Goal: Transaction & Acquisition: Purchase product/service

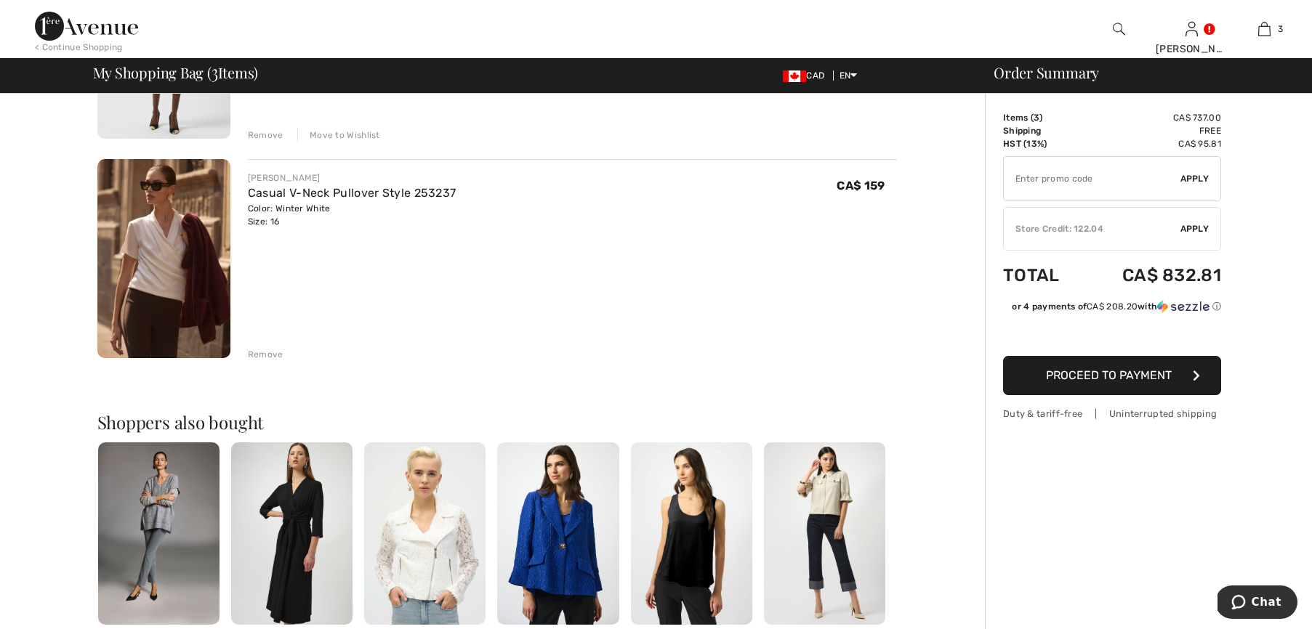
scroll to position [504, 0]
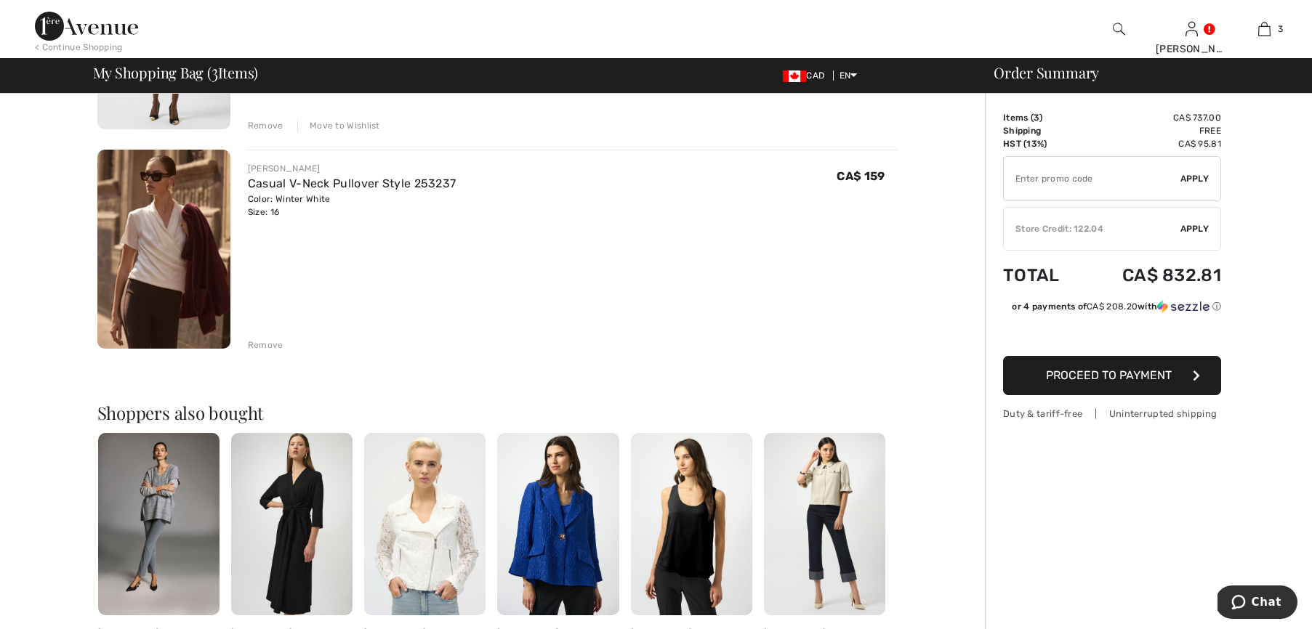
click at [544, 568] on img at bounding box center [557, 524] width 121 height 182
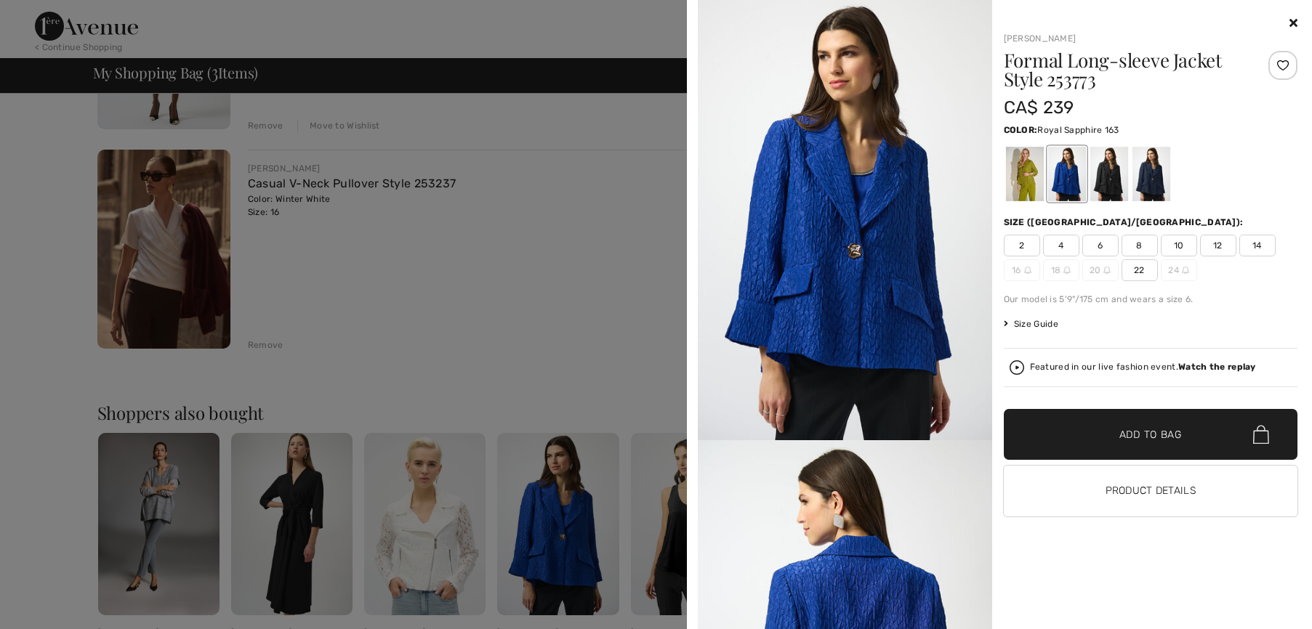
click at [867, 245] on img at bounding box center [845, 220] width 294 height 440
click at [919, 188] on img at bounding box center [845, 220] width 294 height 440
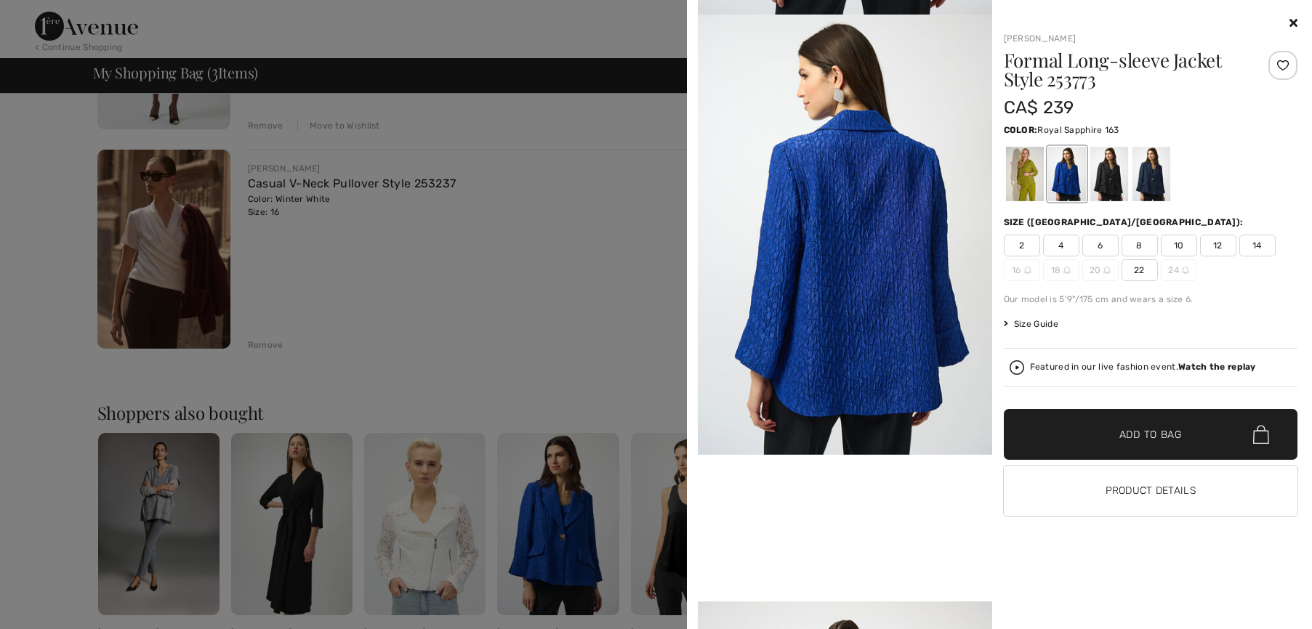
scroll to position [776, 0]
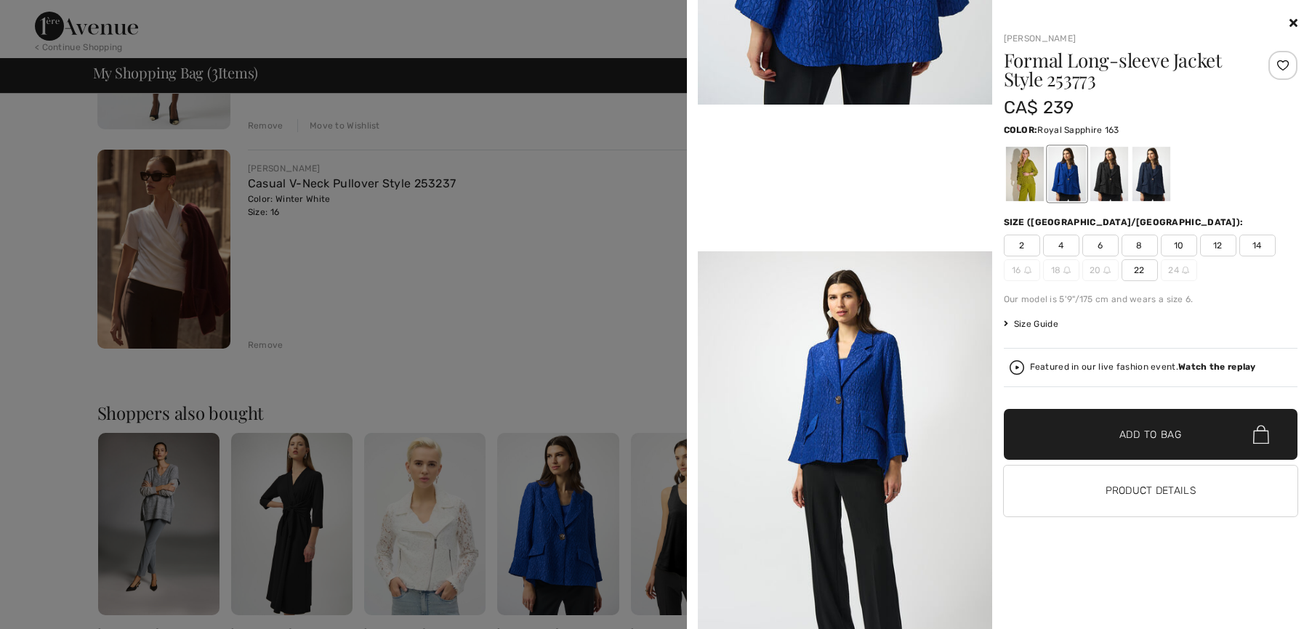
click at [1076, 169] on div at bounding box center [1066, 174] width 38 height 55
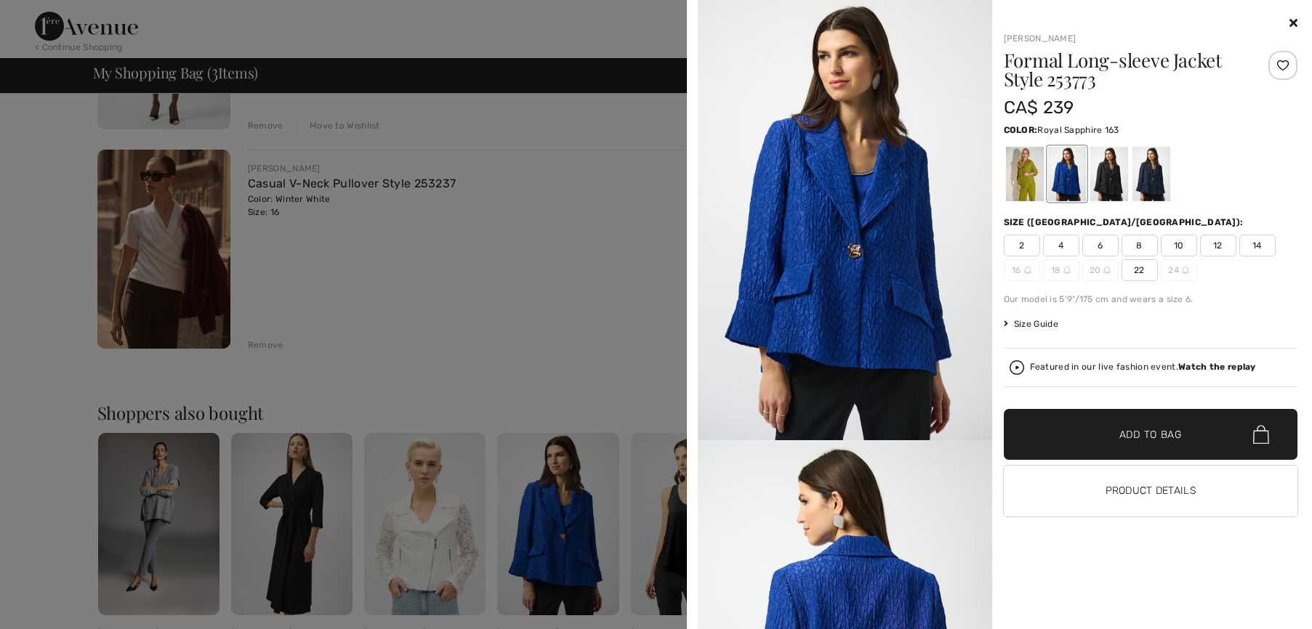
scroll to position [0, 0]
click at [1256, 243] on span "14" at bounding box center [1257, 246] width 36 height 22
click at [1157, 426] on span "✔ Added to Bag Add to Bag" at bounding box center [1151, 434] width 294 height 51
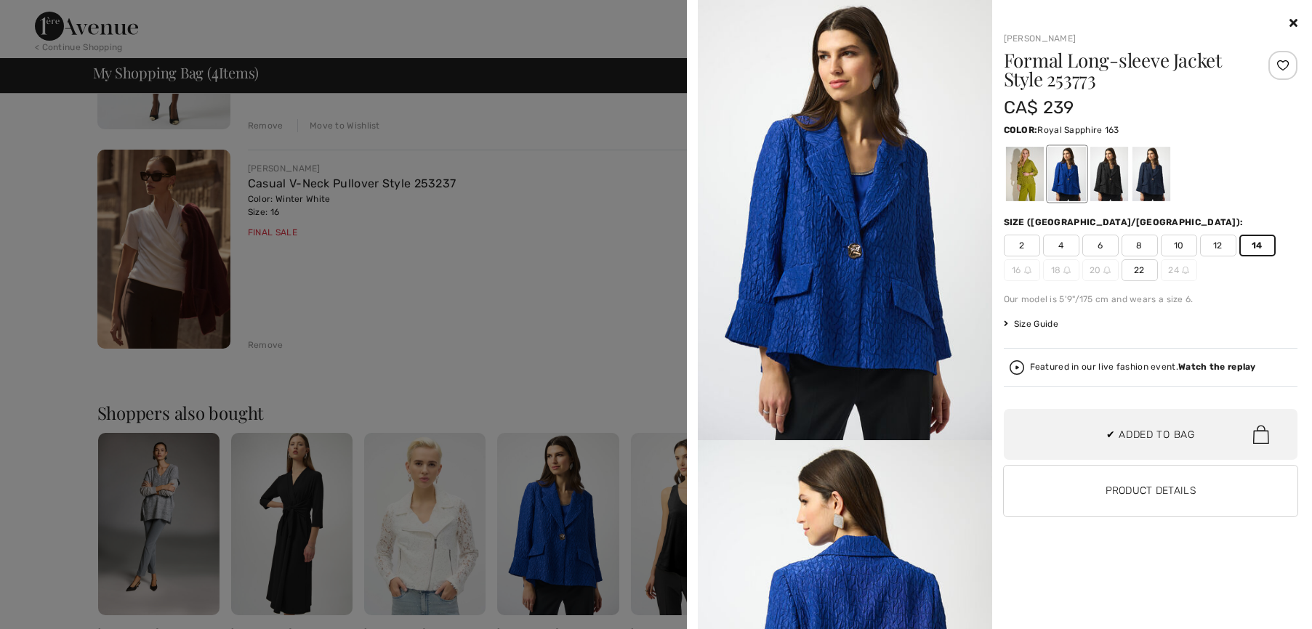
scroll to position [78, 0]
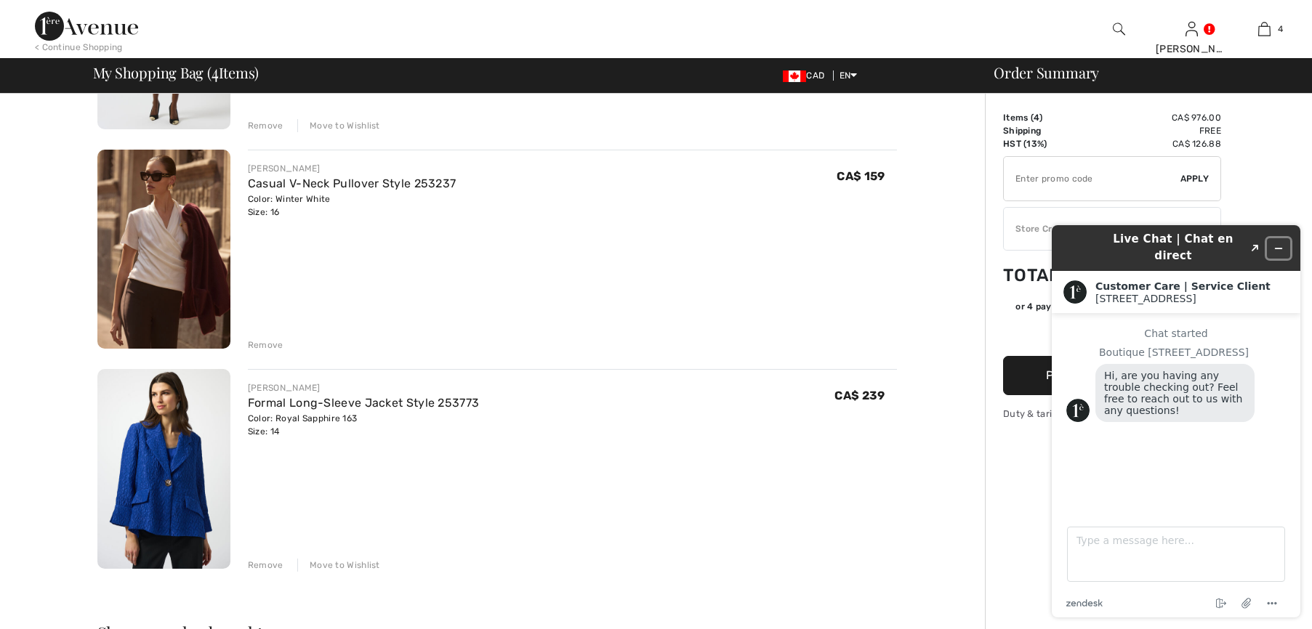
click at [1280, 243] on icon "Minimize widget" at bounding box center [1278, 248] width 10 height 10
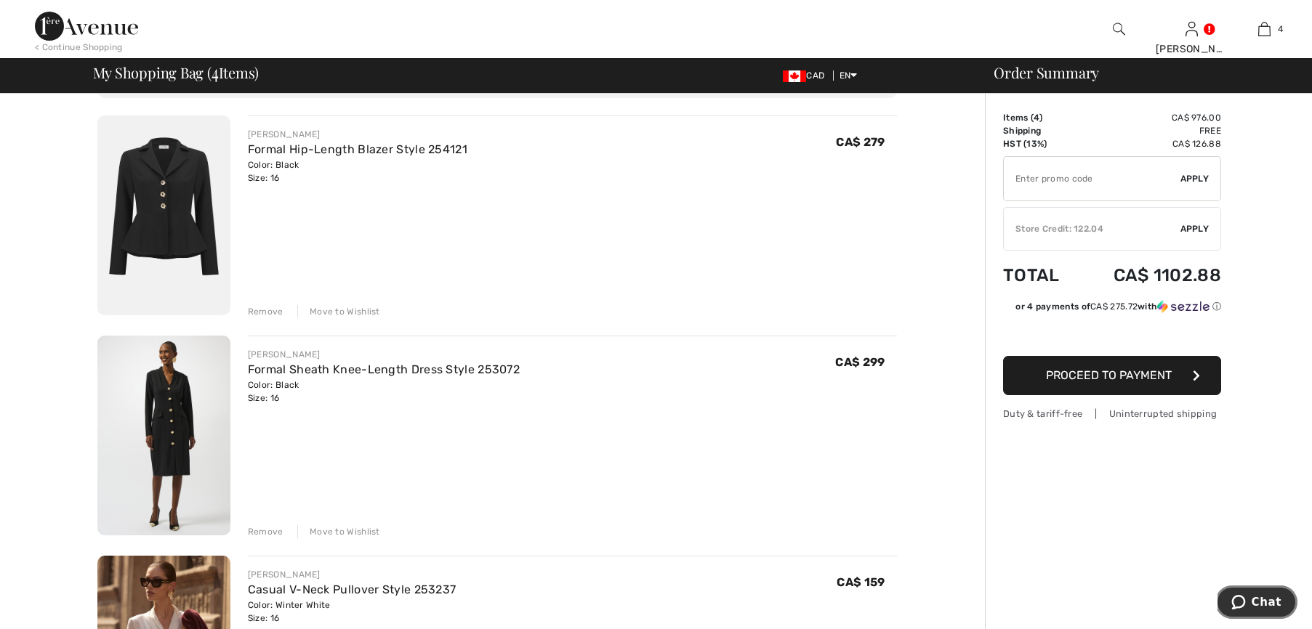
scroll to position [26, 0]
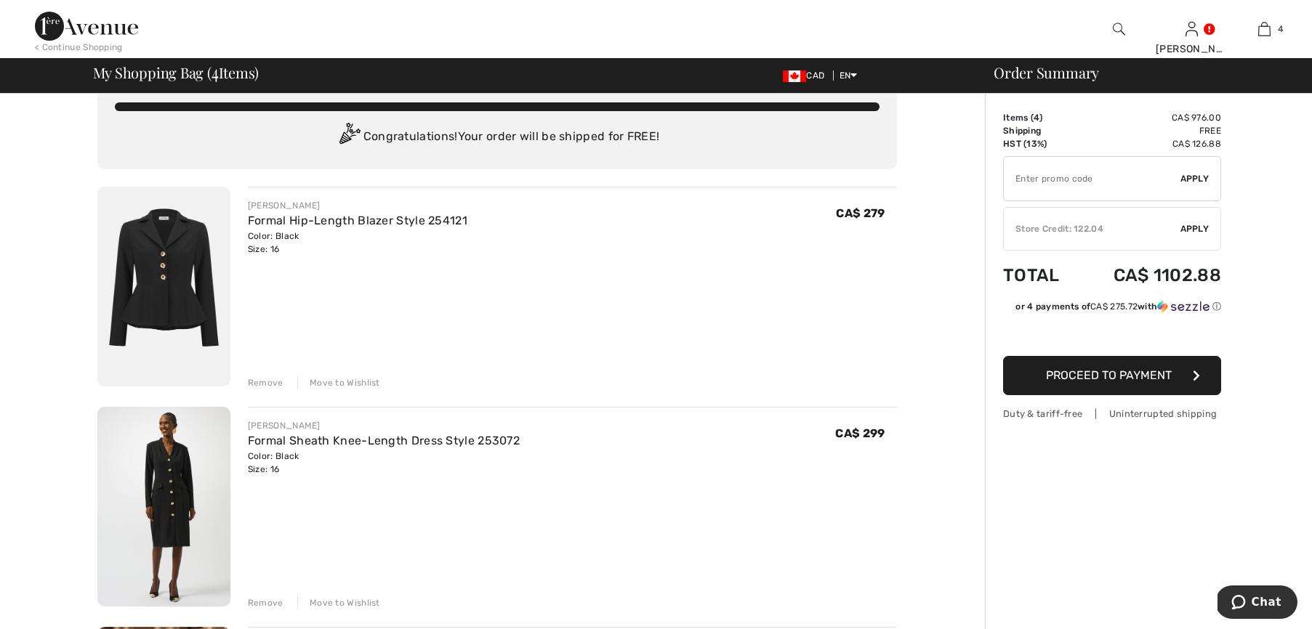
click at [342, 380] on div "Move to Wishlist" at bounding box center [338, 383] width 83 height 13
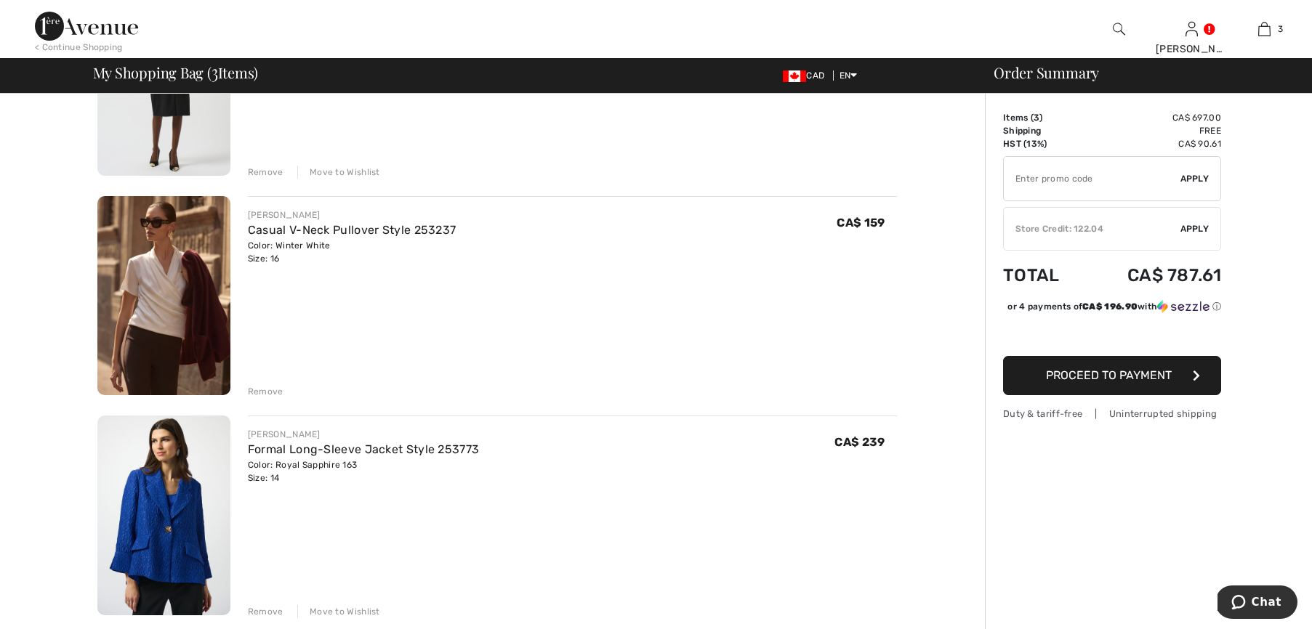
scroll to position [302, 0]
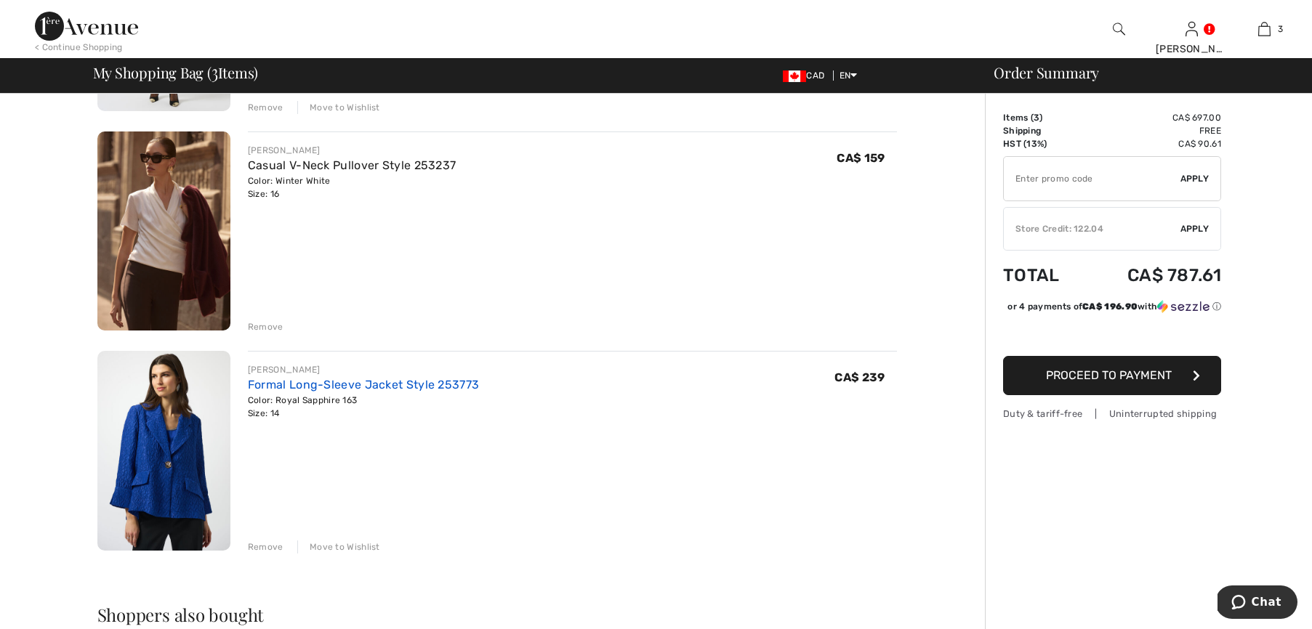
click at [262, 386] on link "Formal Long-Sleeve Jacket Style 253773" at bounding box center [363, 385] width 231 height 14
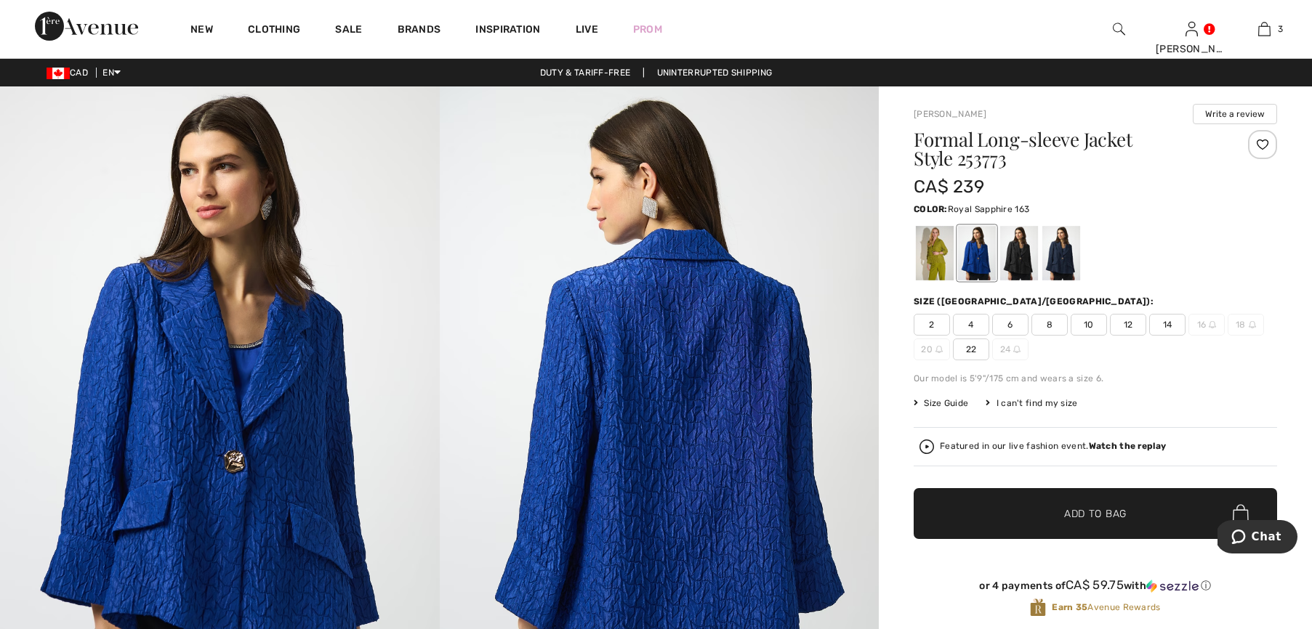
click at [246, 404] on img at bounding box center [220, 415] width 440 height 659
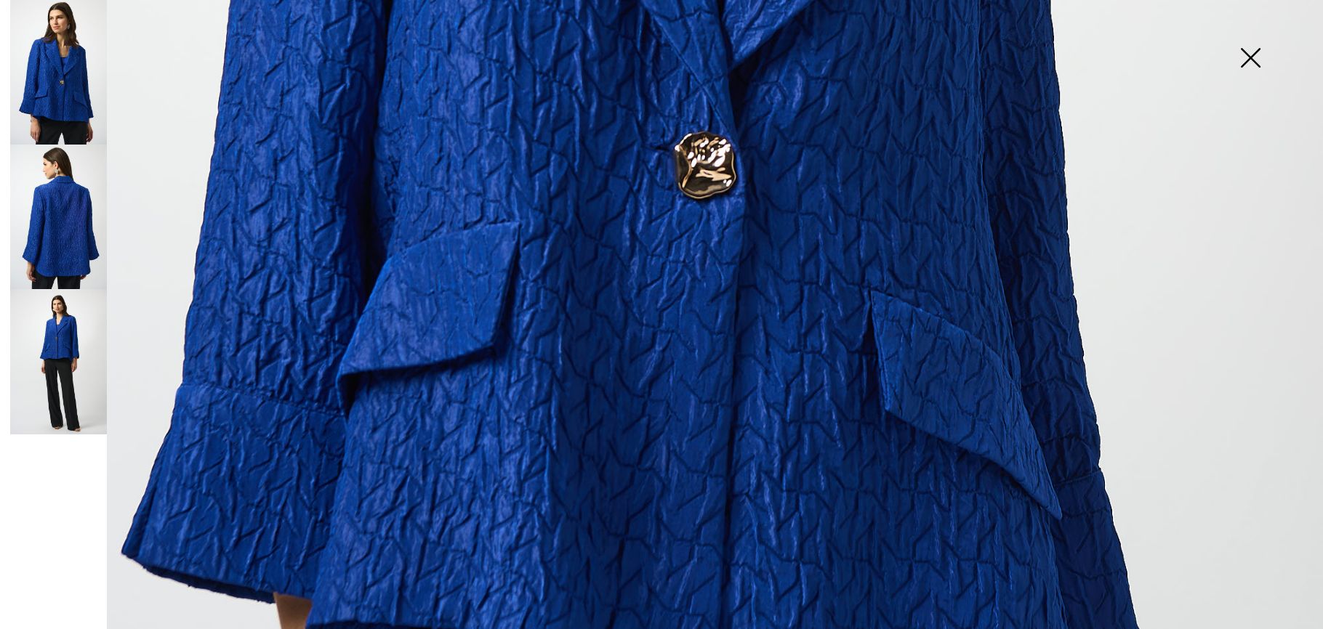
scroll to position [967, 0]
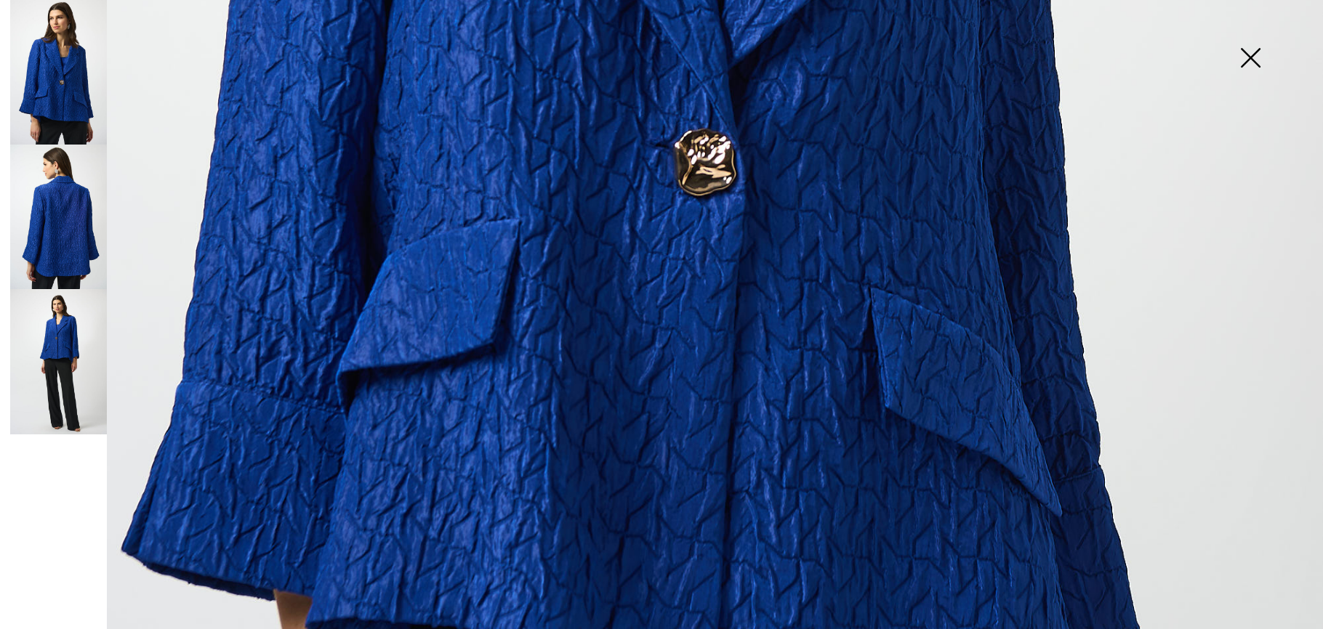
click at [76, 242] on img at bounding box center [58, 217] width 97 height 145
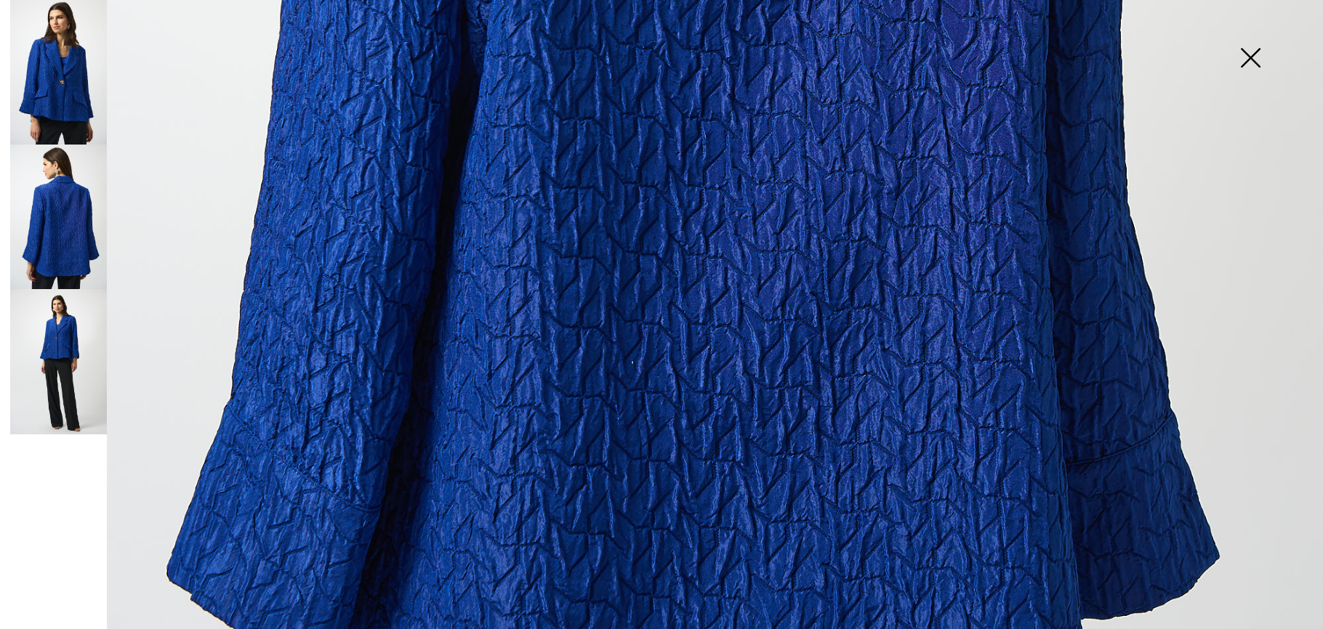
scroll to position [964, 0]
drag, startPoint x: 406, startPoint y: 157, endPoint x: 424, endPoint y: 148, distance: 20.5
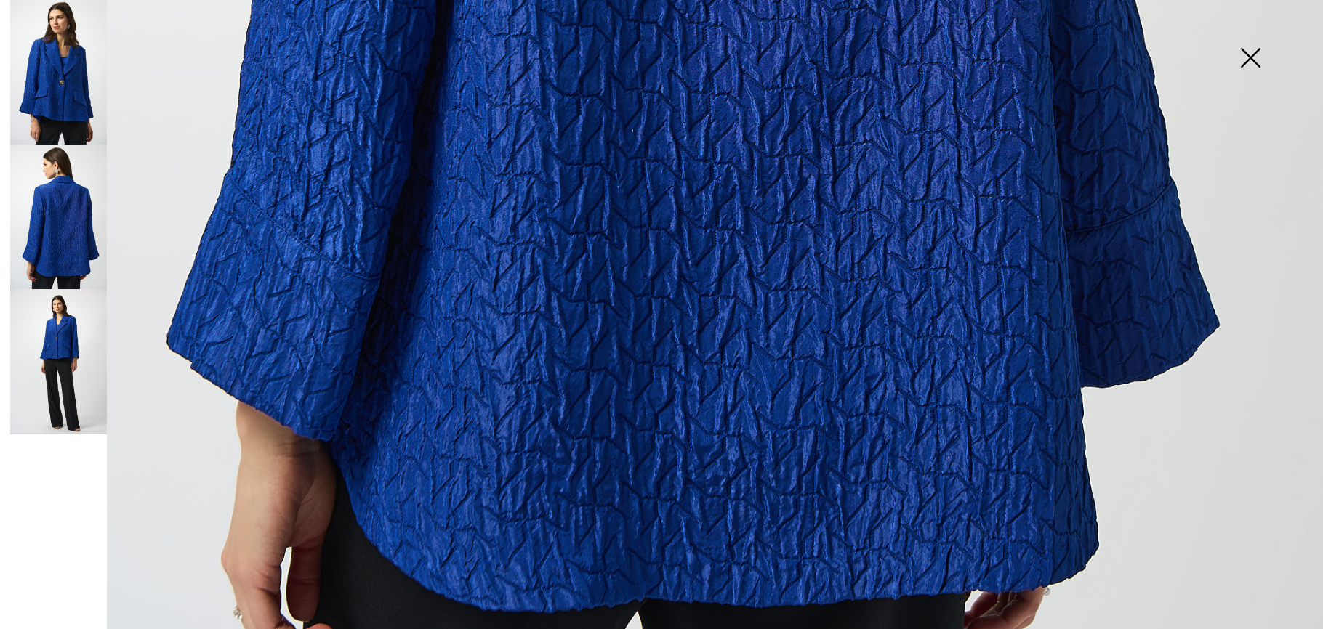
scroll to position [1267, 0]
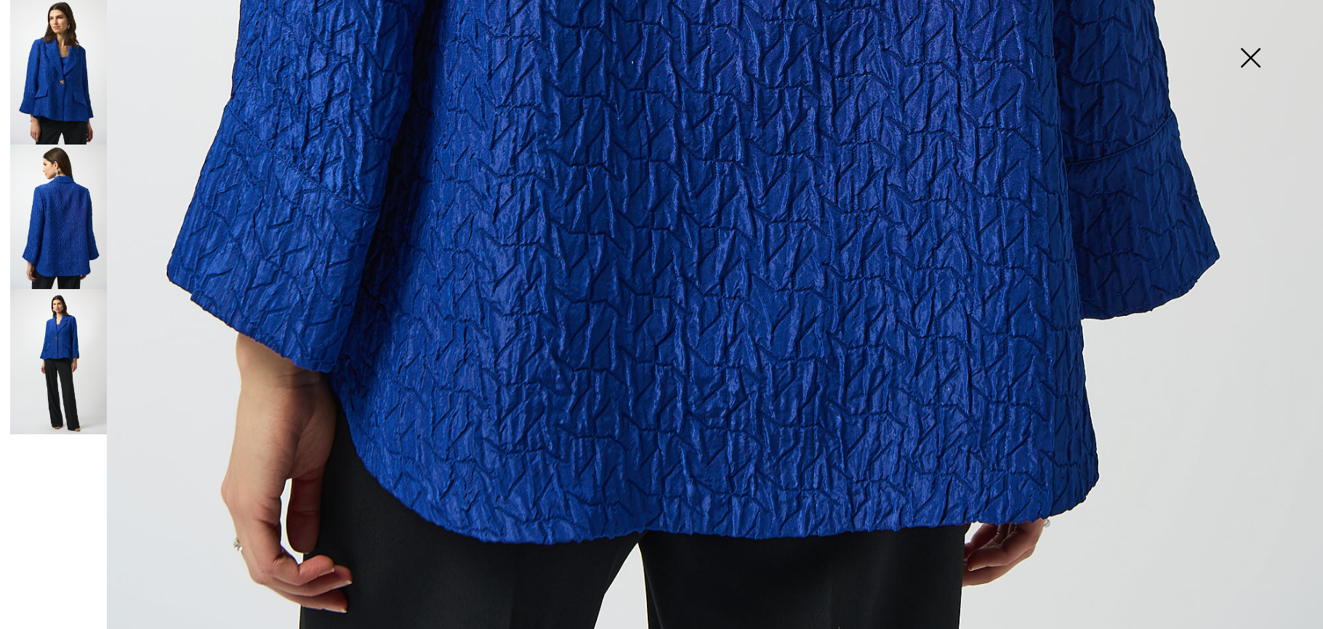
click at [53, 326] on img at bounding box center [58, 361] width 97 height 145
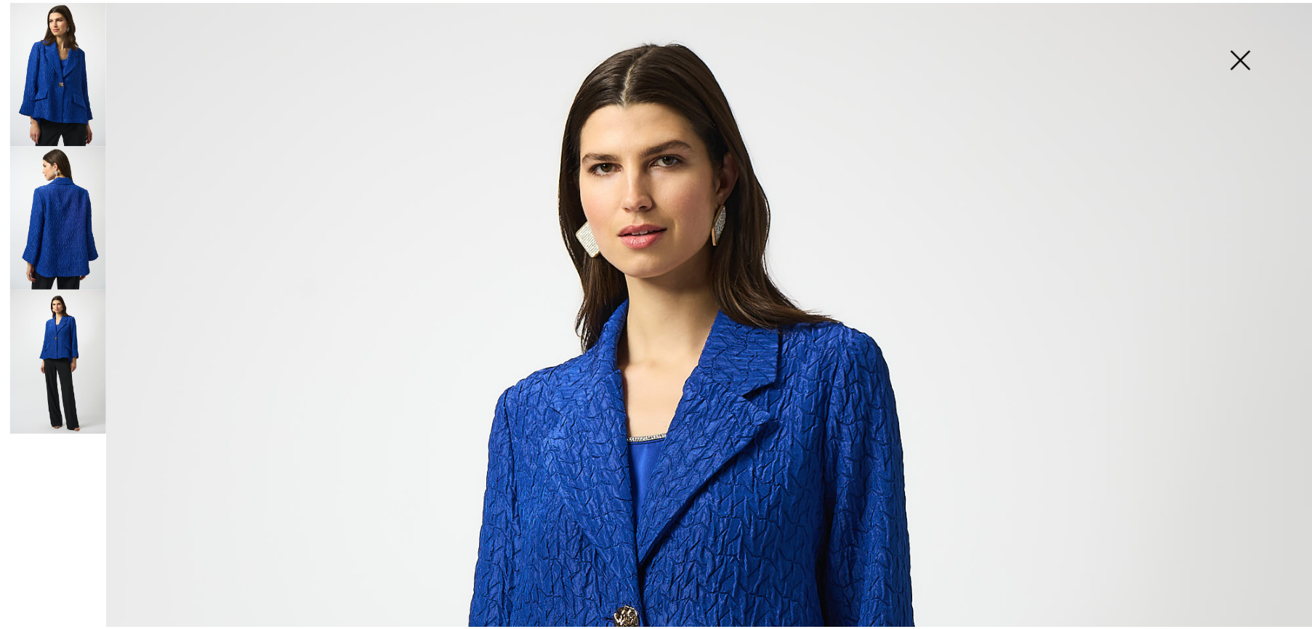
scroll to position [475, 0]
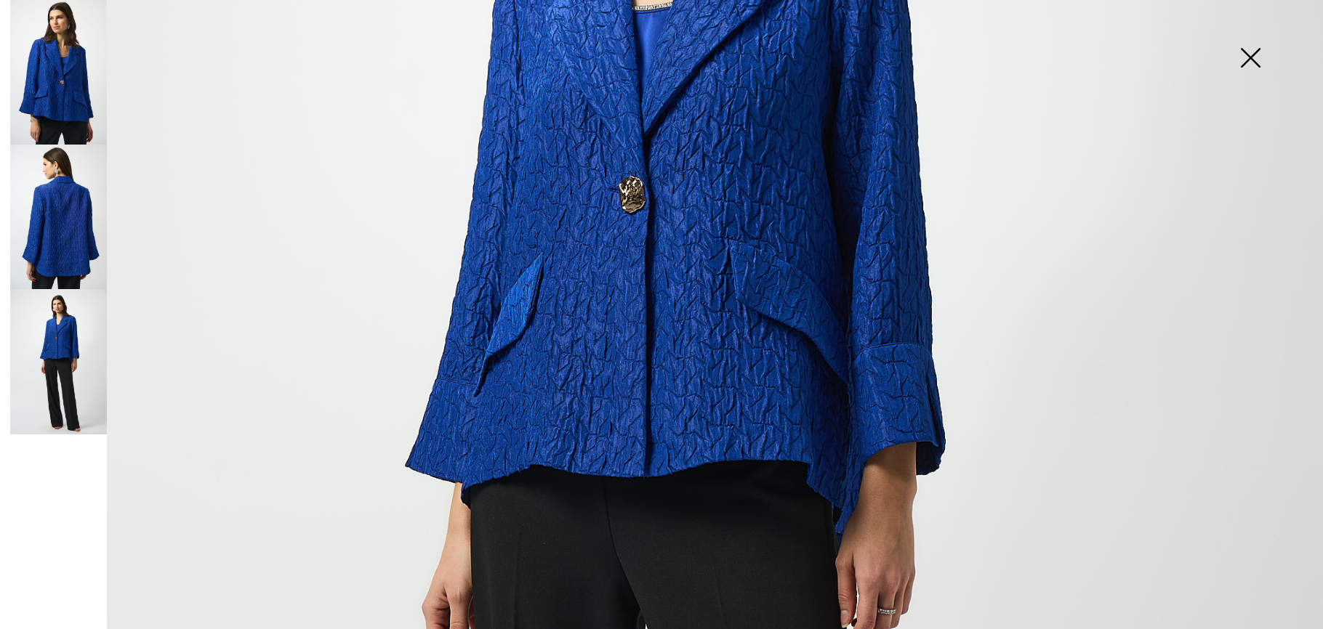
click at [1252, 58] on img at bounding box center [1250, 59] width 73 height 75
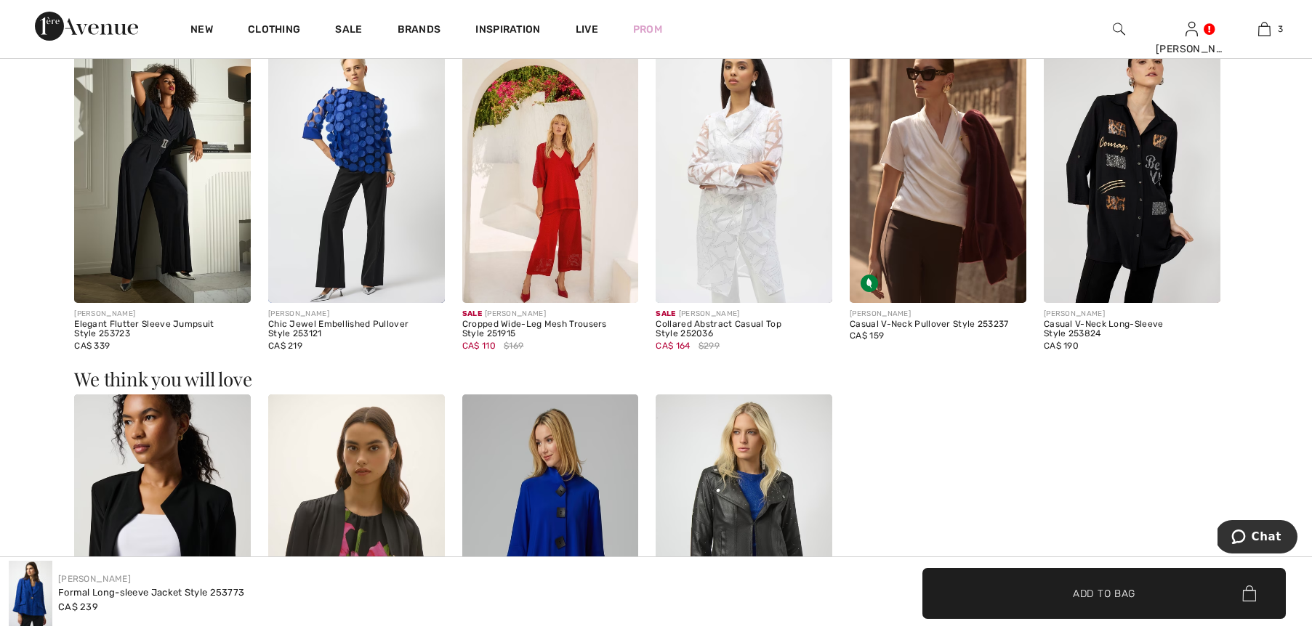
scroll to position [1599, 0]
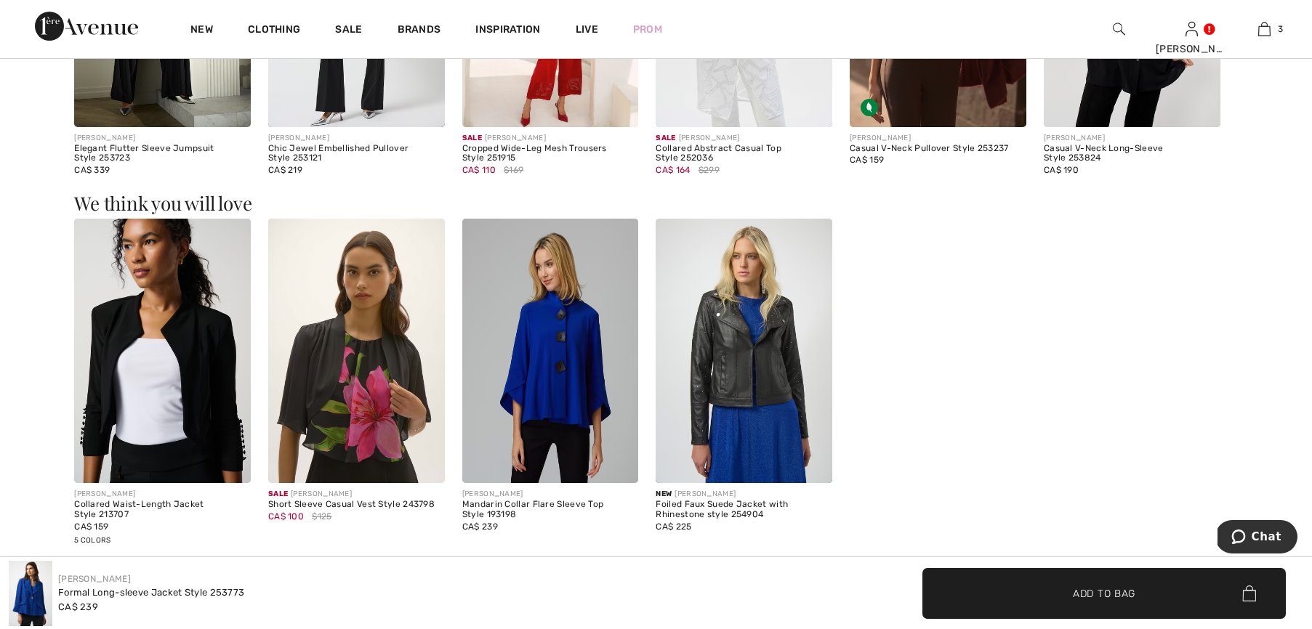
click at [564, 355] on img at bounding box center [550, 351] width 177 height 265
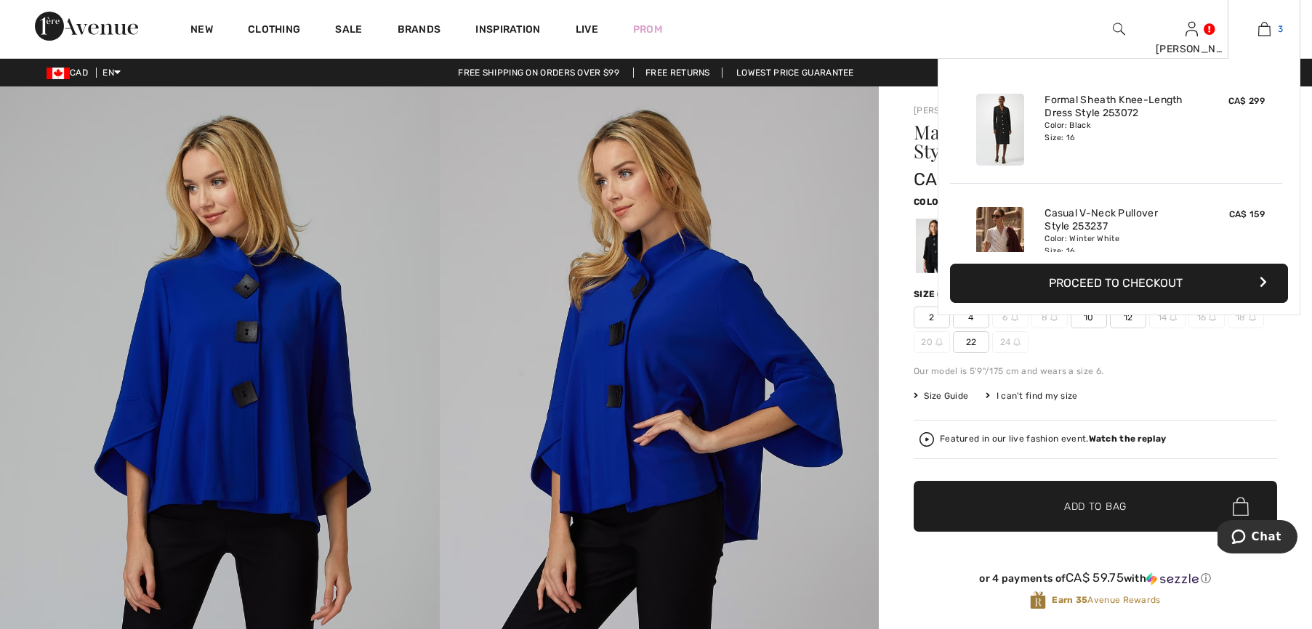
click at [1274, 33] on link "3" at bounding box center [1263, 28] width 71 height 17
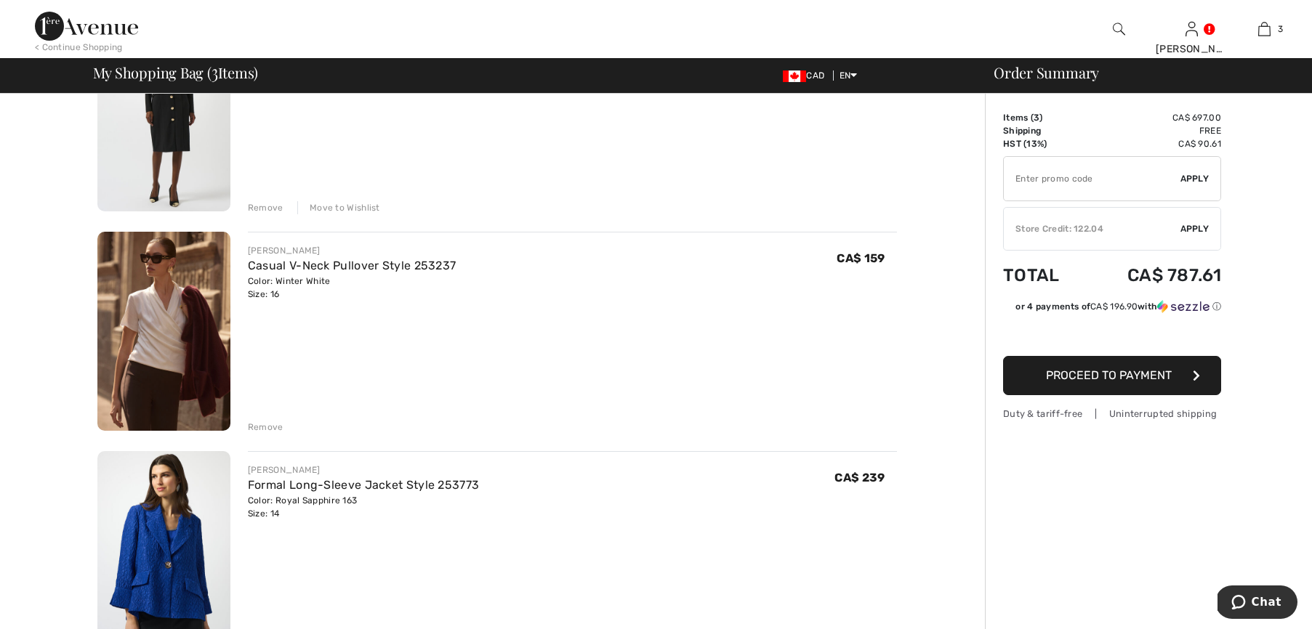
scroll to position [504, 0]
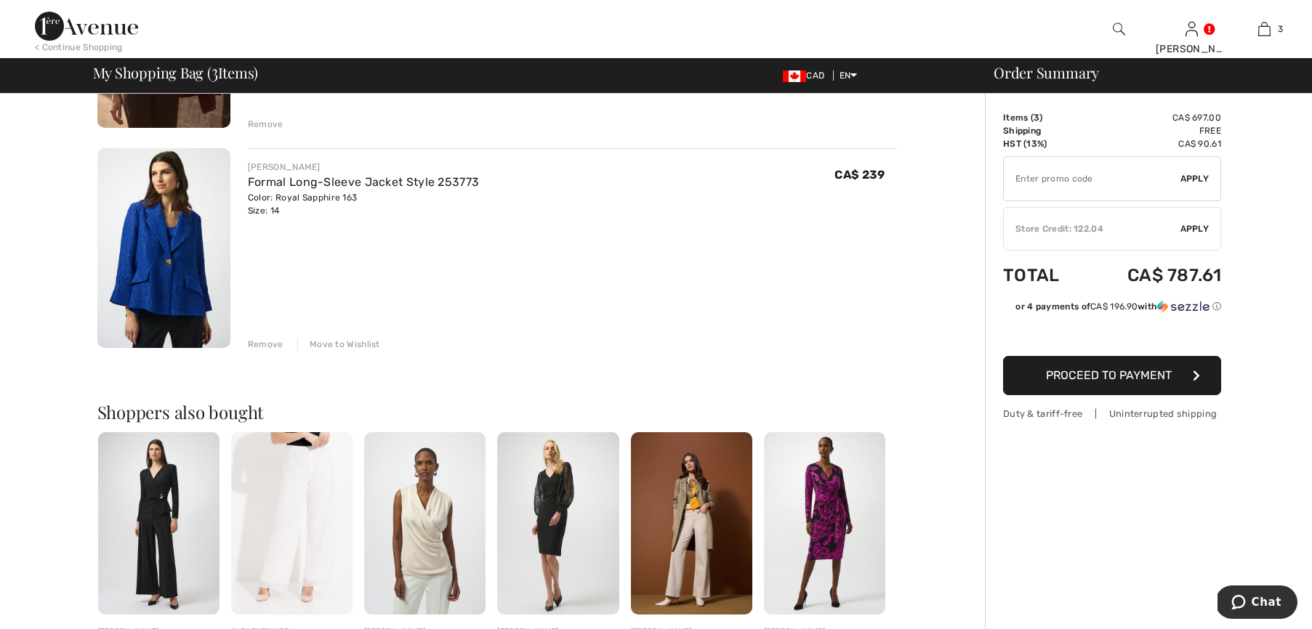
click at [352, 338] on div "Move to Wishlist" at bounding box center [338, 344] width 83 height 13
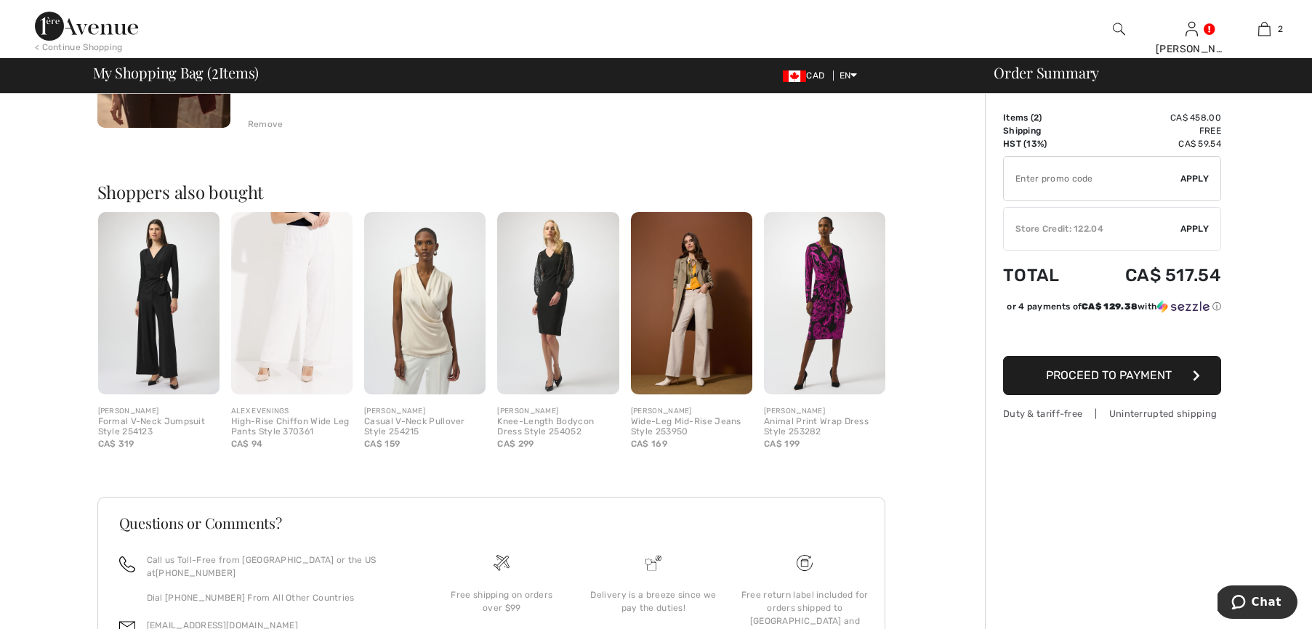
scroll to position [0, 0]
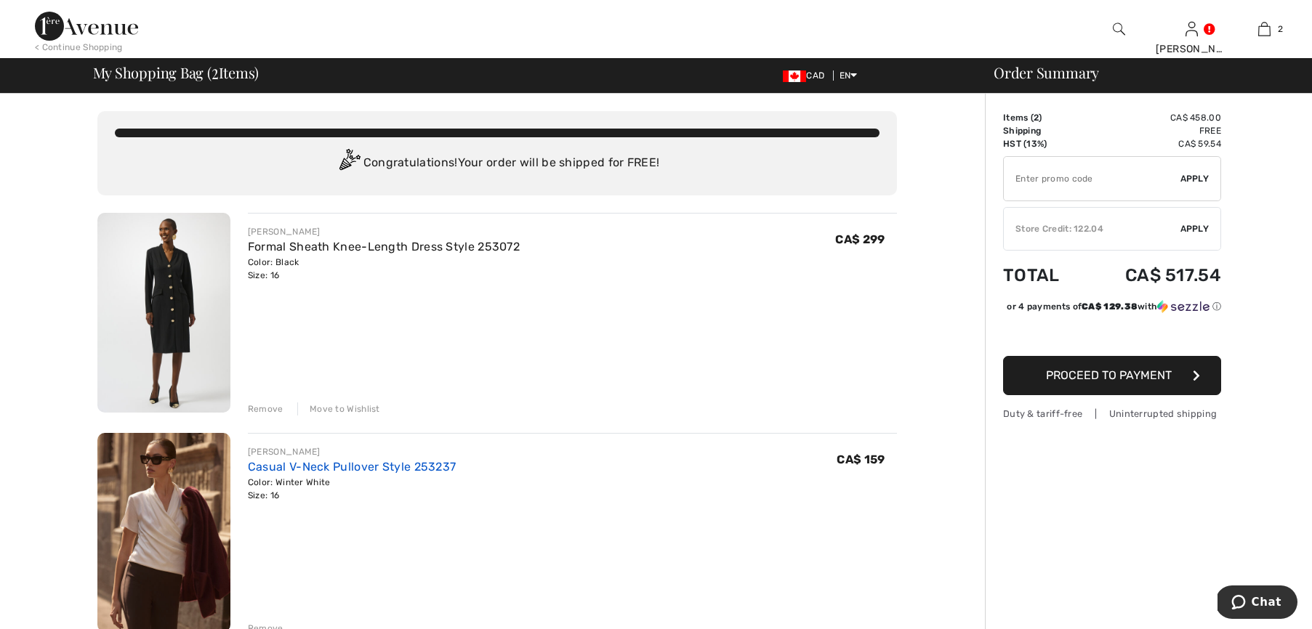
click at [271, 463] on link "Casual V-Neck Pullover Style 253237" at bounding box center [352, 467] width 209 height 14
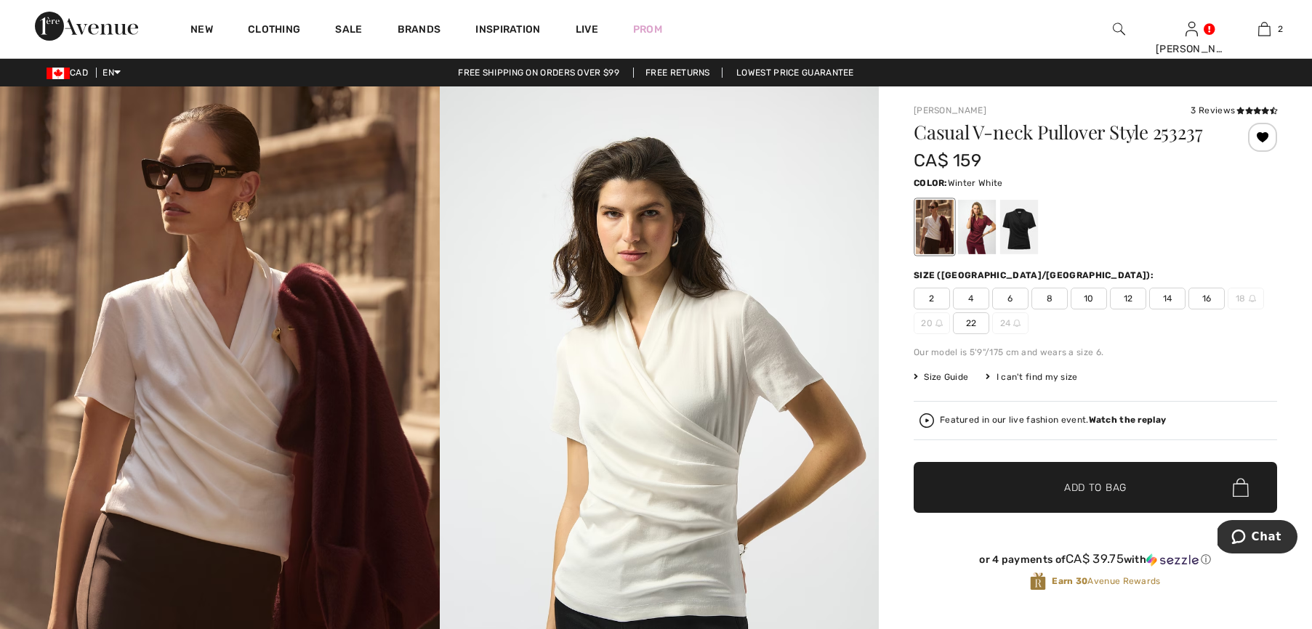
click at [685, 421] on img at bounding box center [660, 415] width 440 height 659
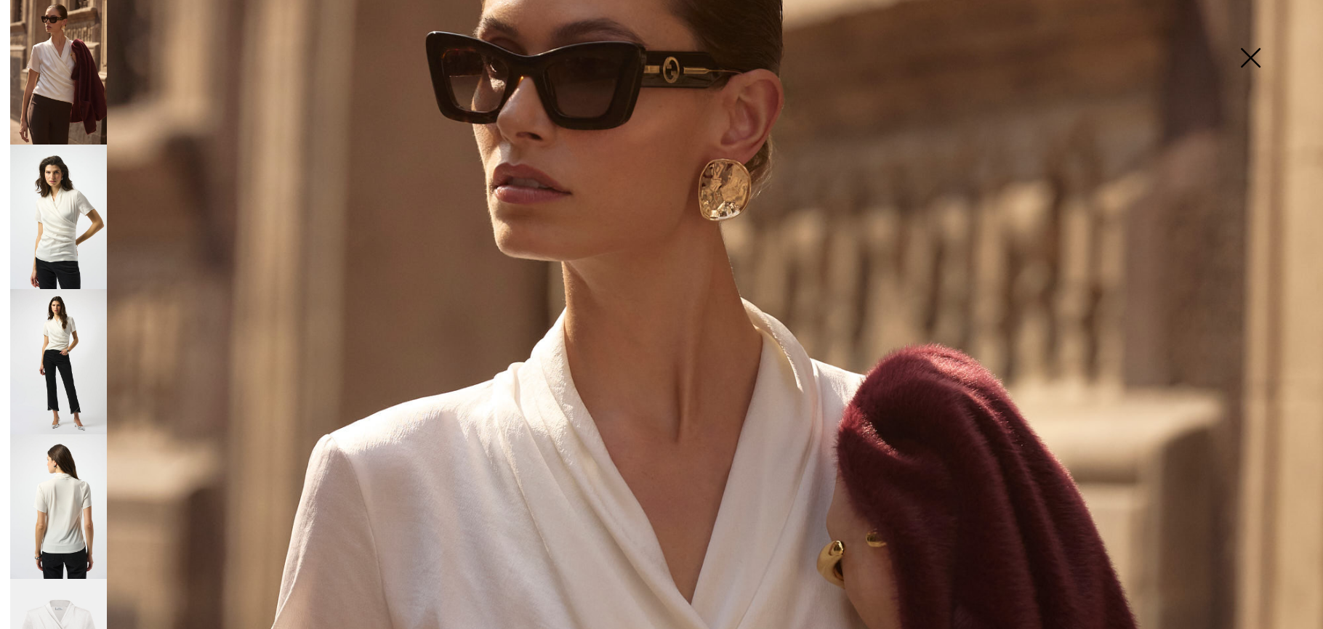
scroll to position [504, 0]
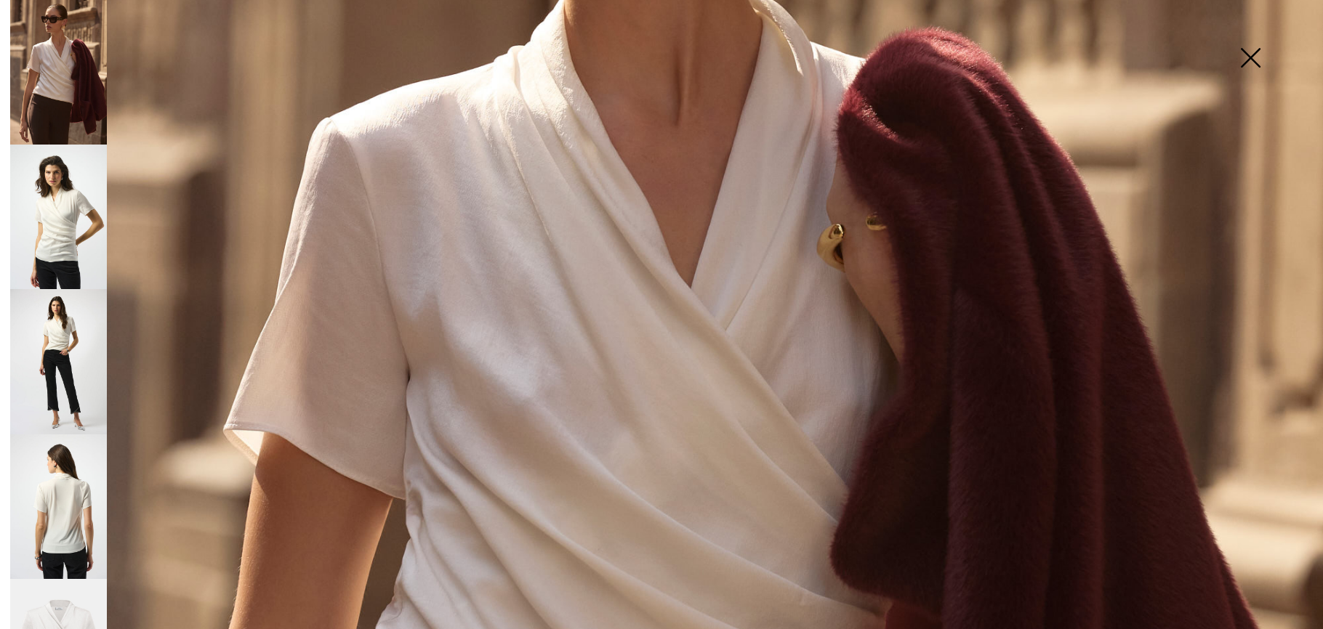
click at [42, 228] on img at bounding box center [58, 217] width 97 height 145
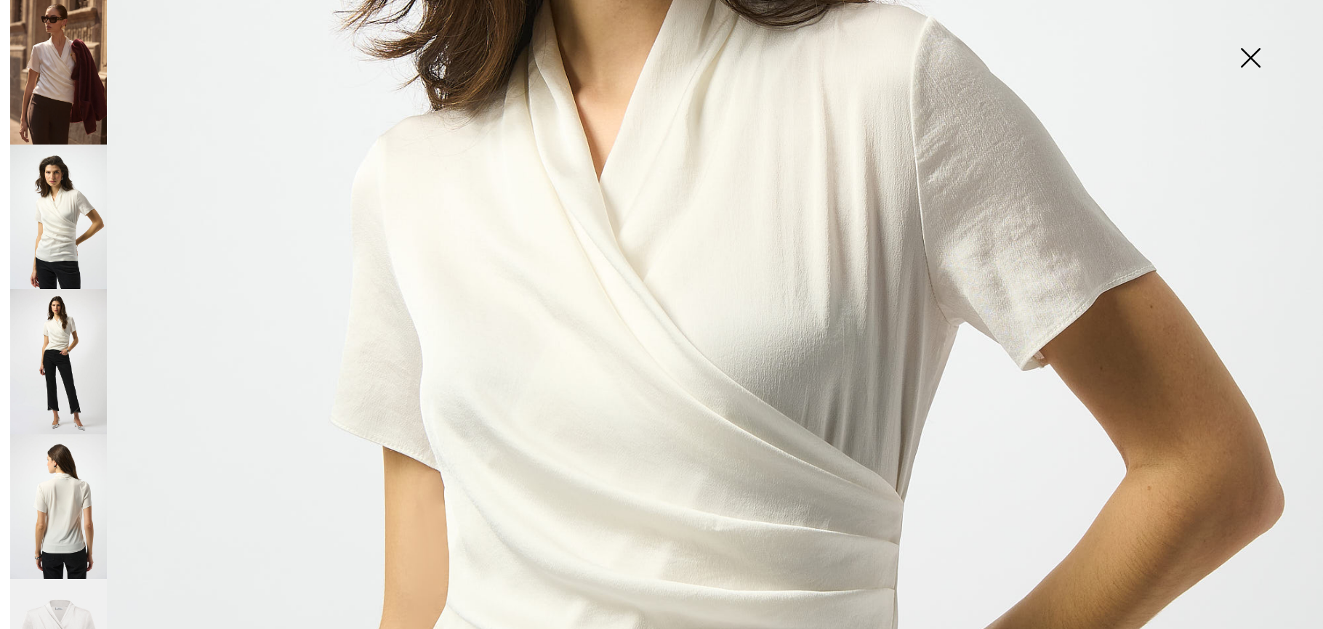
scroll to position [517, 0]
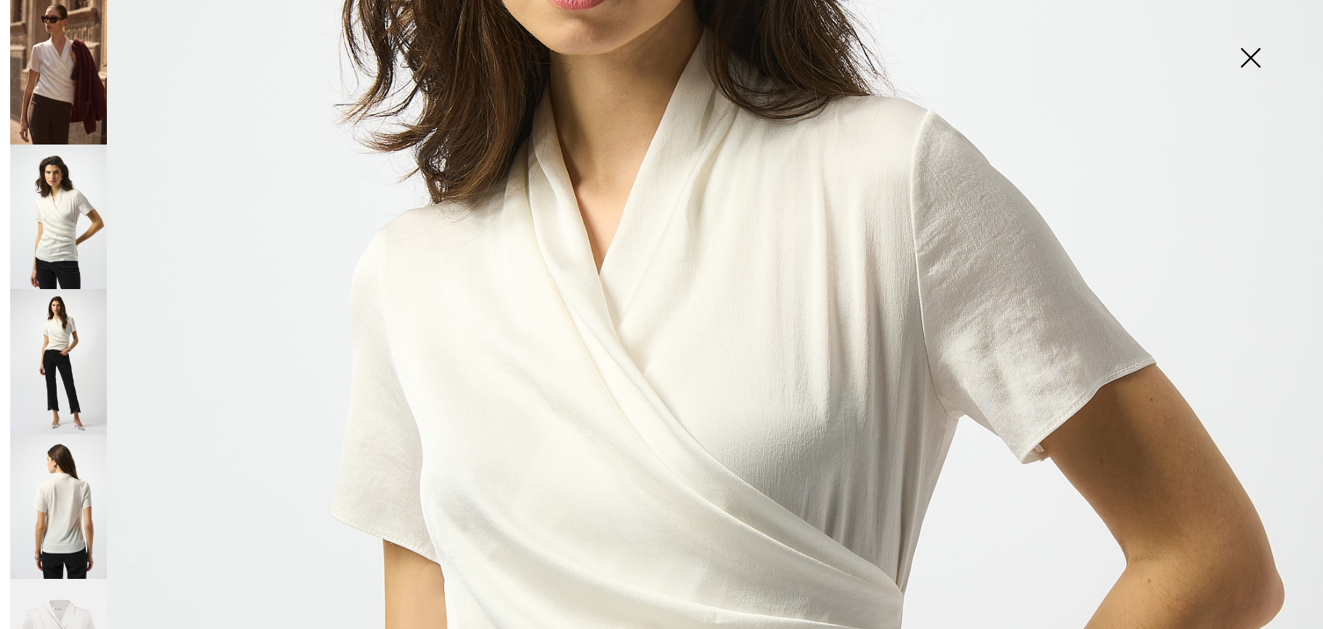
click at [64, 484] on img at bounding box center [58, 507] width 97 height 145
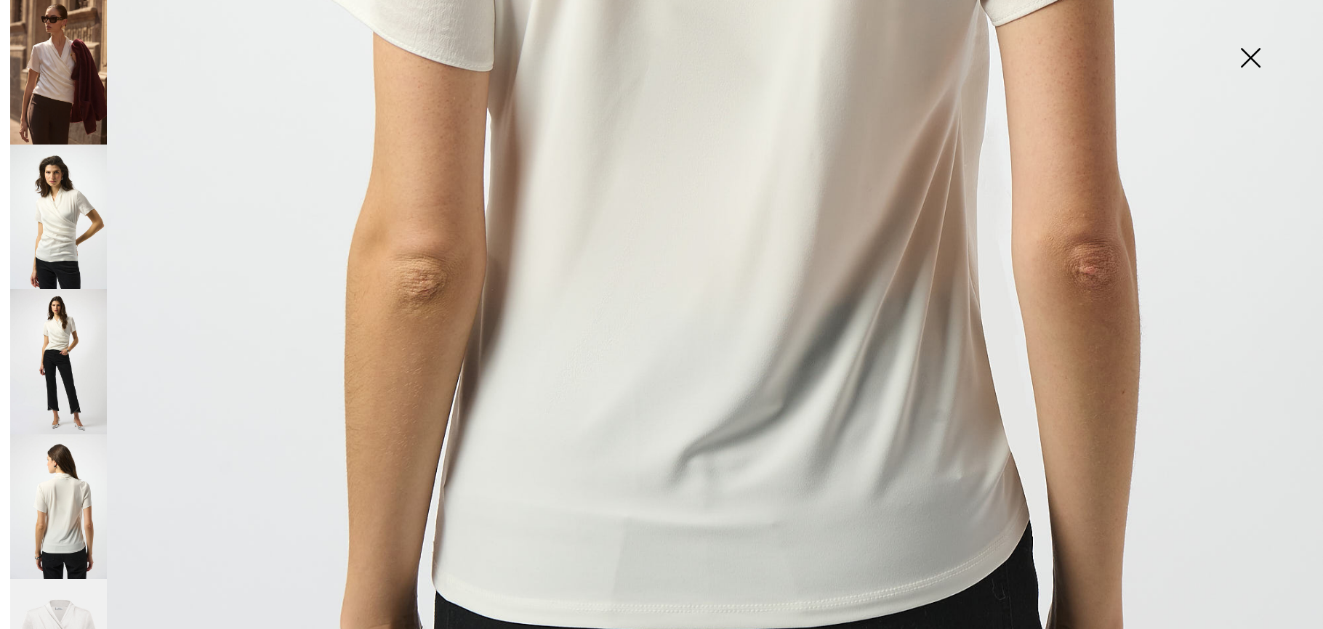
scroll to position [1005, 0]
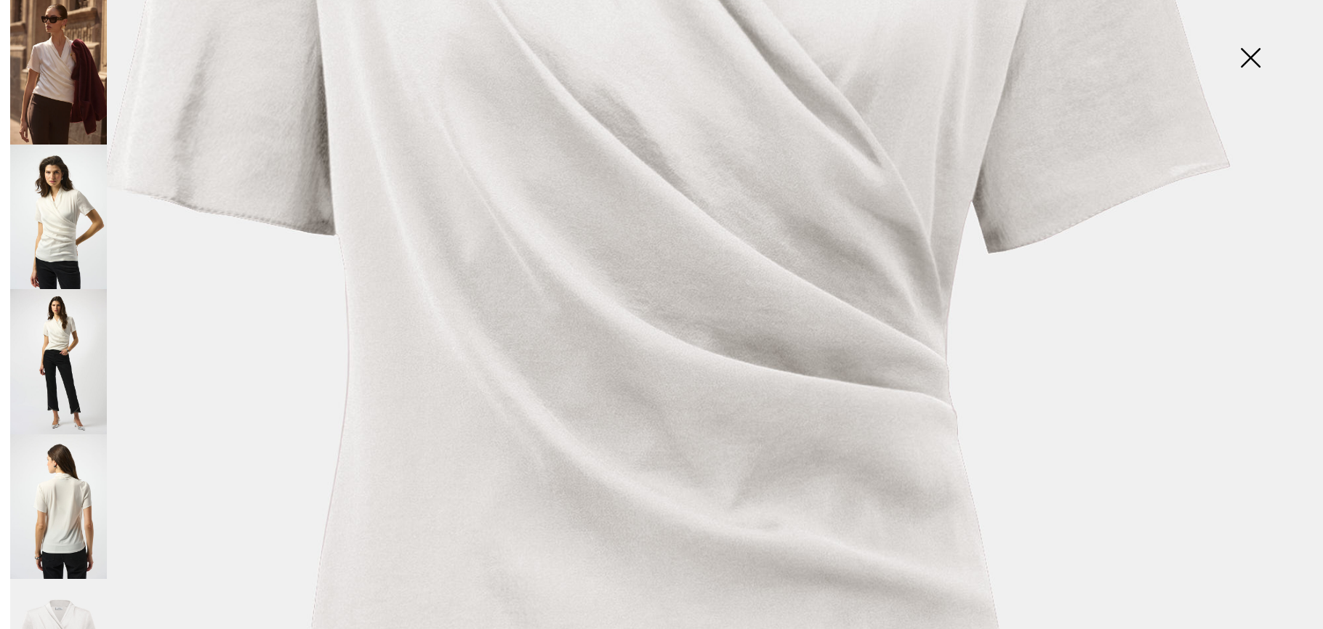
scroll to position [332, 0]
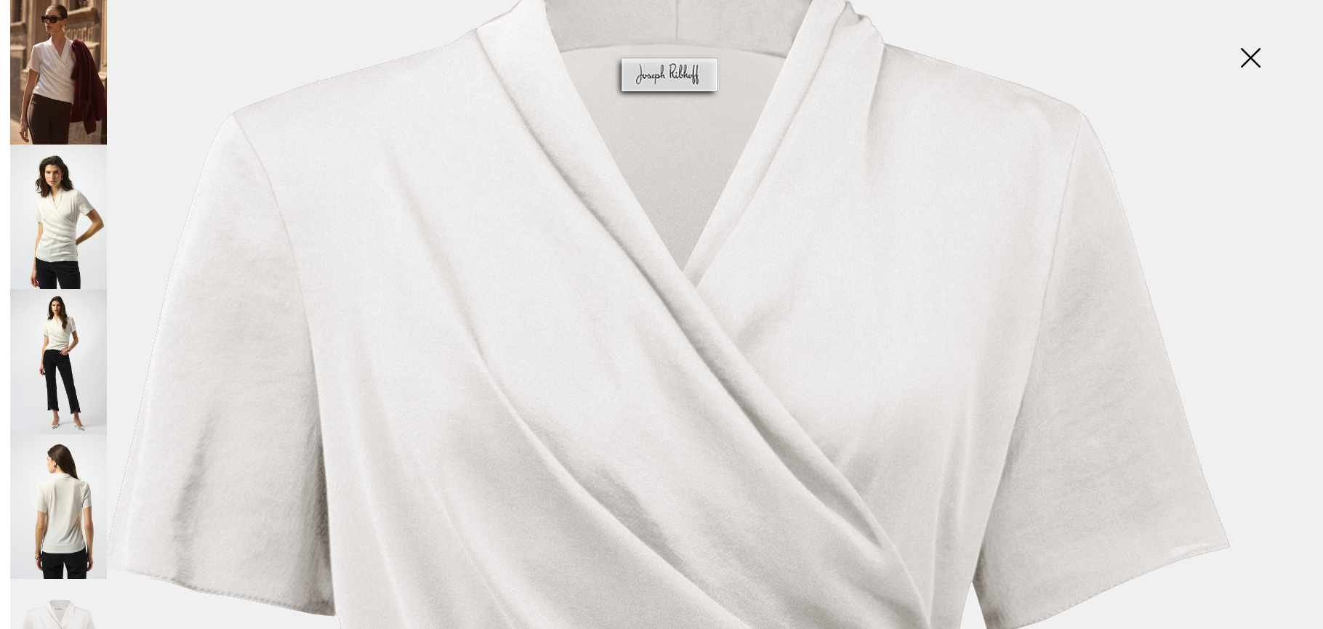
click at [66, 227] on img at bounding box center [58, 217] width 97 height 145
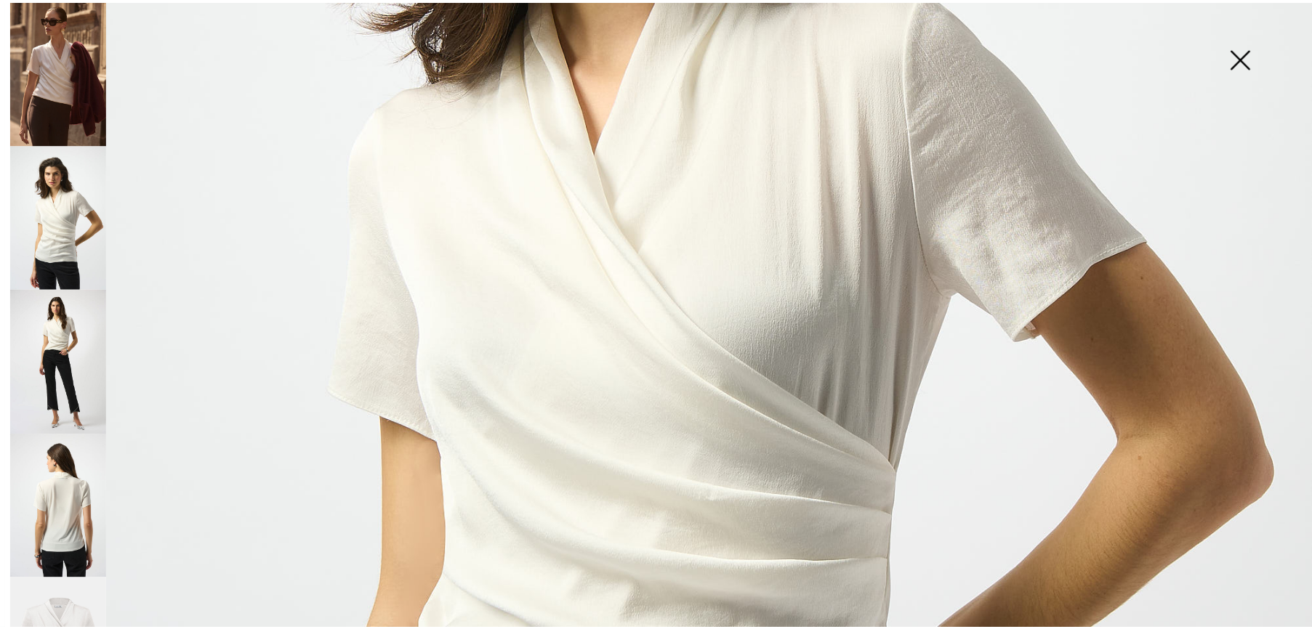
scroll to position [564, 0]
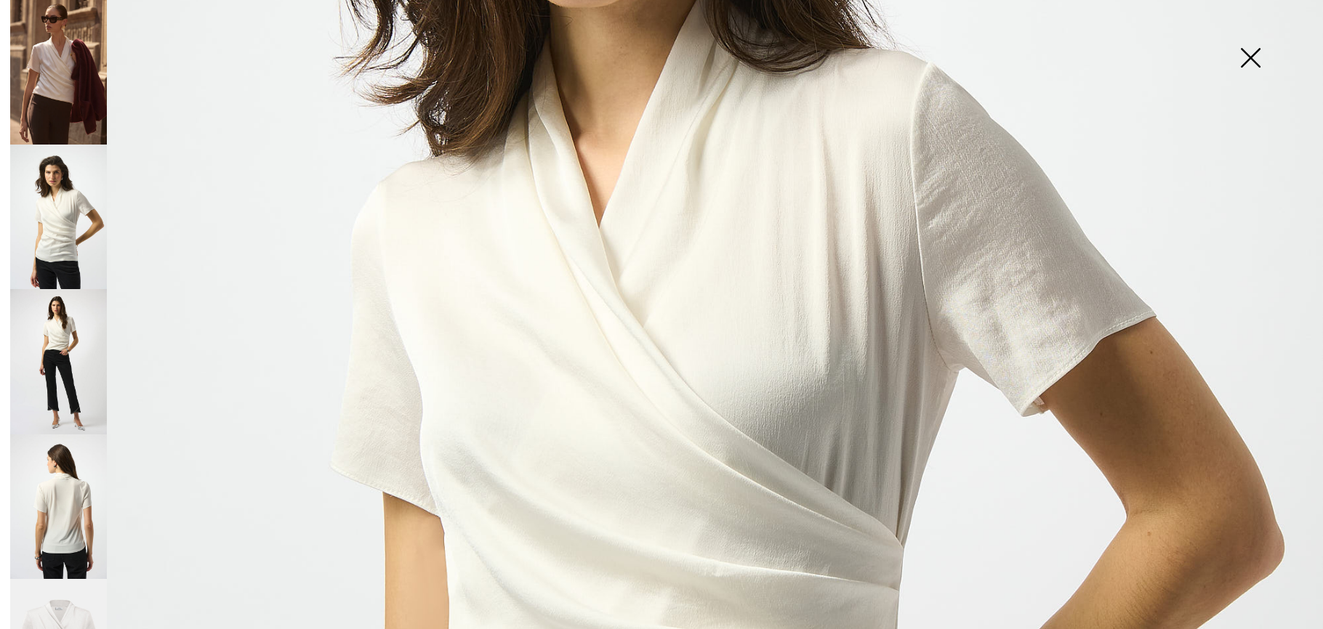
click at [1247, 57] on img at bounding box center [1250, 59] width 73 height 75
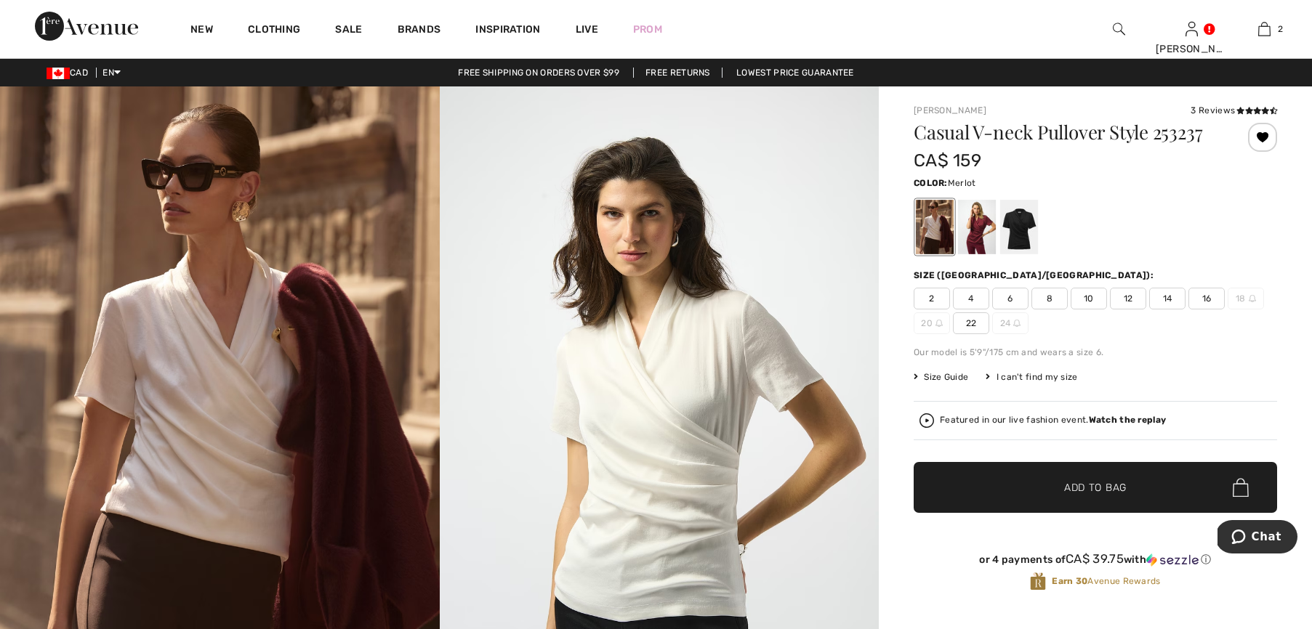
click at [983, 231] on div at bounding box center [977, 227] width 38 height 55
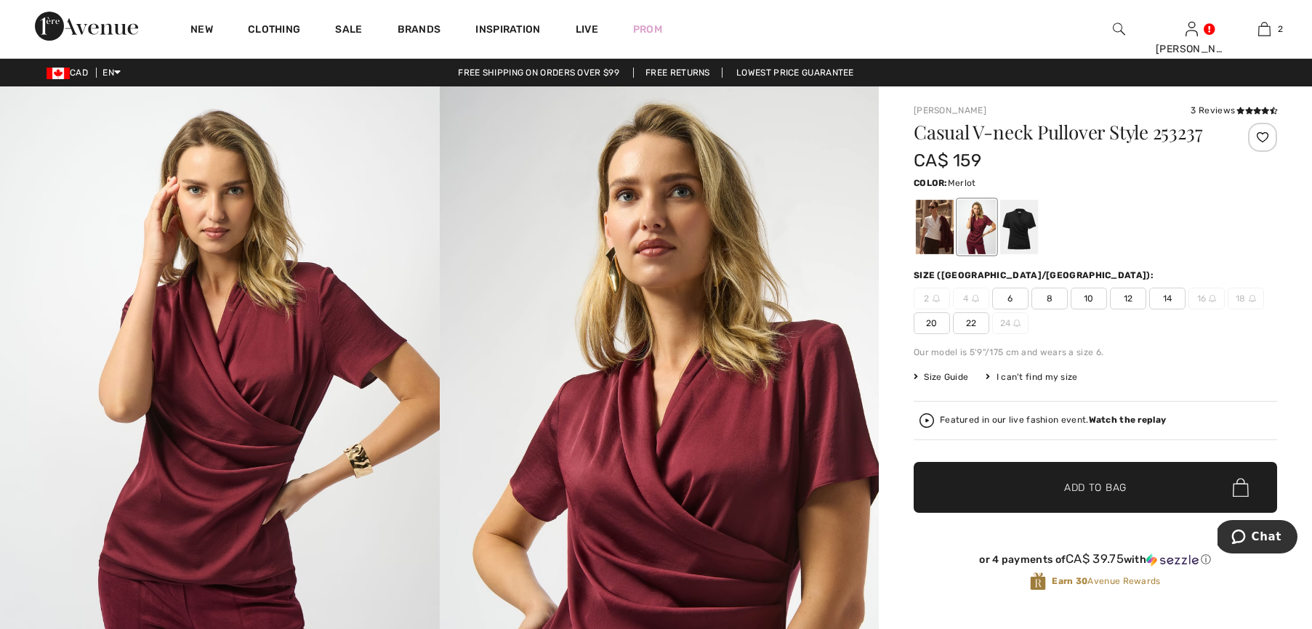
scroll to position [653, 0]
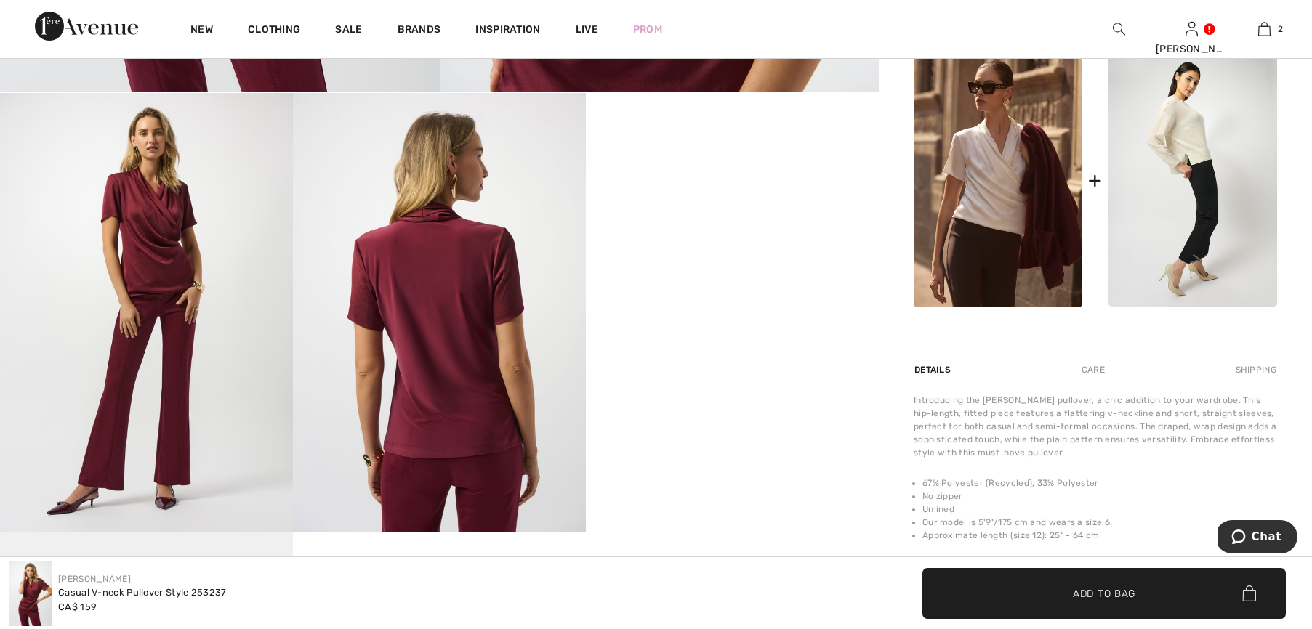
click at [756, 240] on video "Your browser does not support the video tag." at bounding box center [732, 166] width 293 height 147
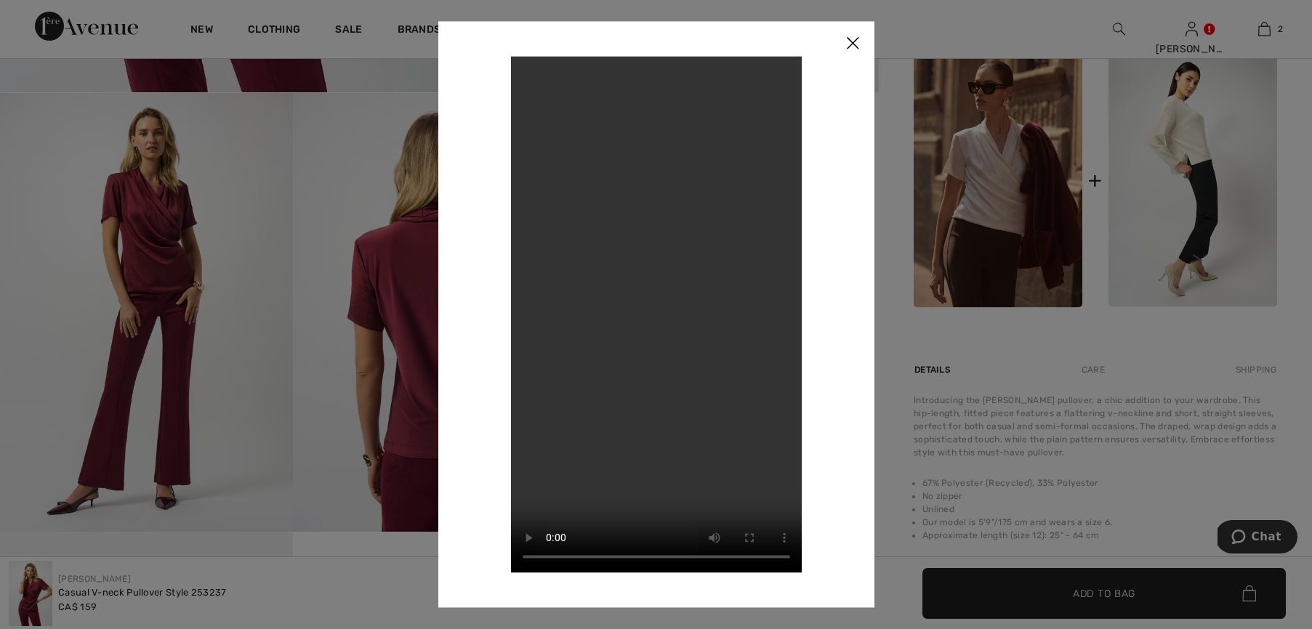
click at [856, 42] on img at bounding box center [853, 43] width 44 height 45
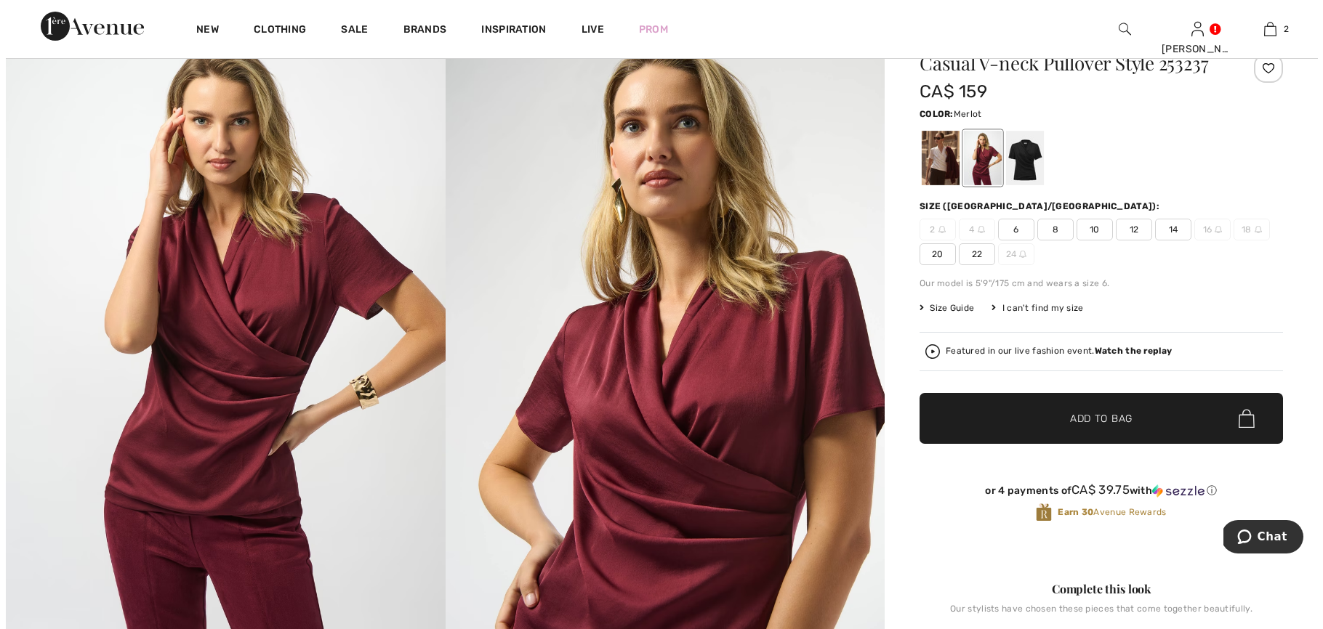
scroll to position [57, 0]
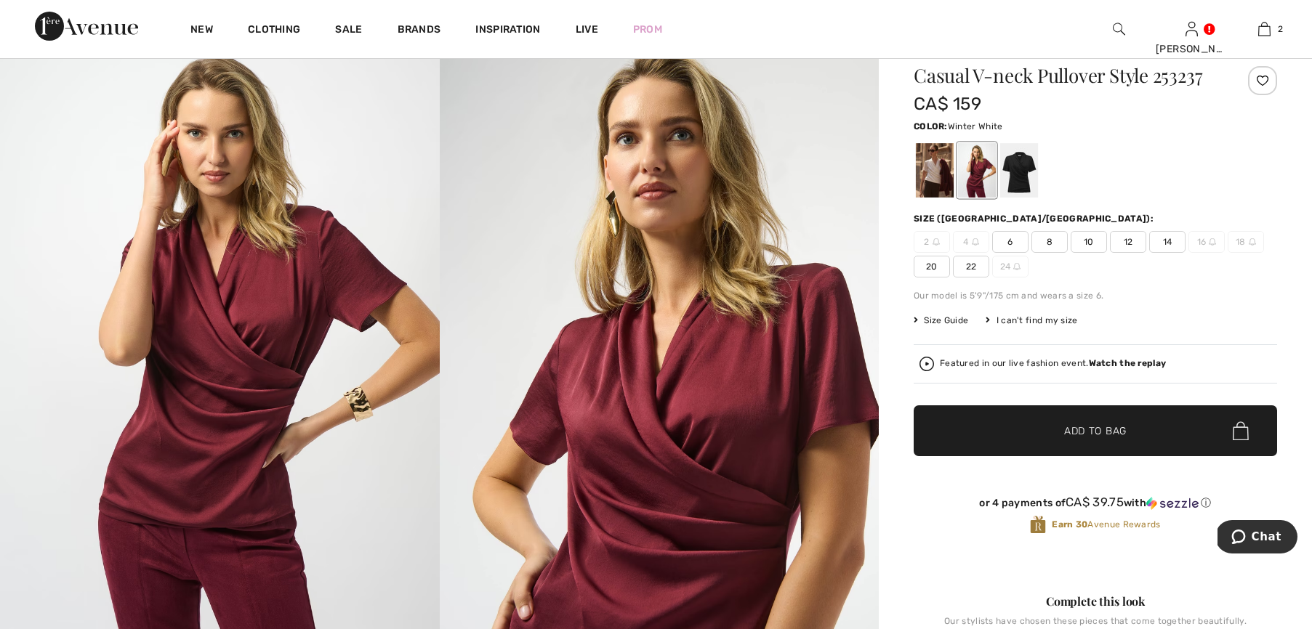
click at [934, 170] on div at bounding box center [935, 170] width 38 height 55
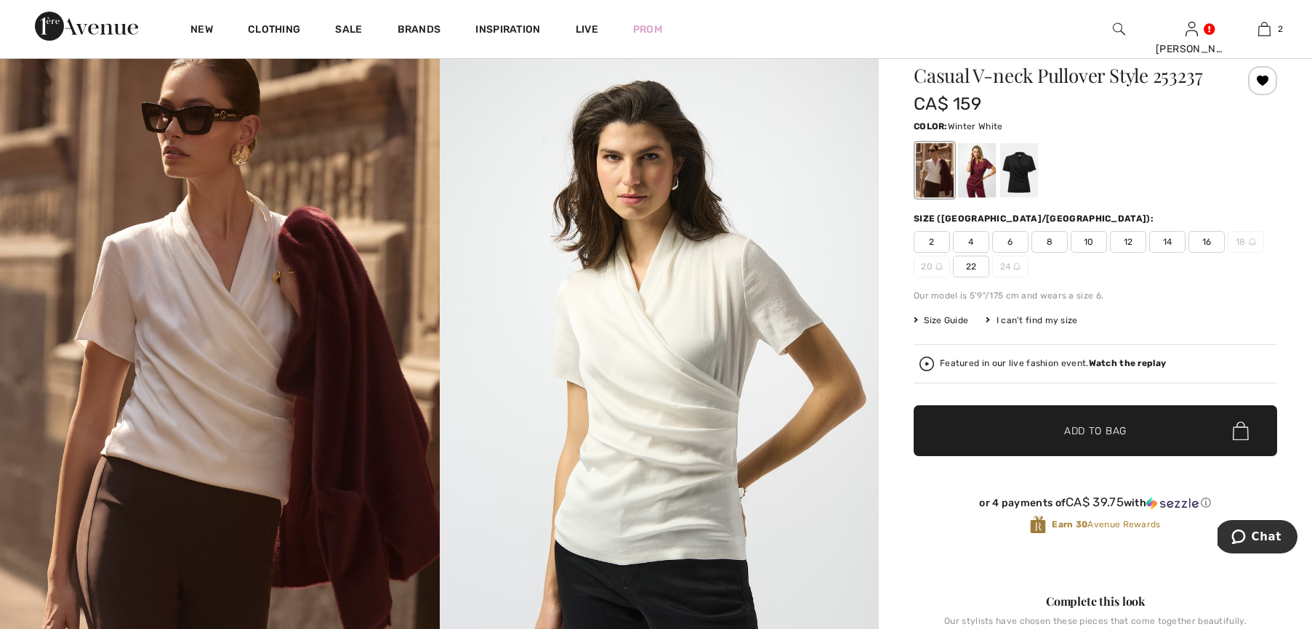
click at [1140, 361] on strong "Watch the replay" at bounding box center [1128, 363] width 78 height 10
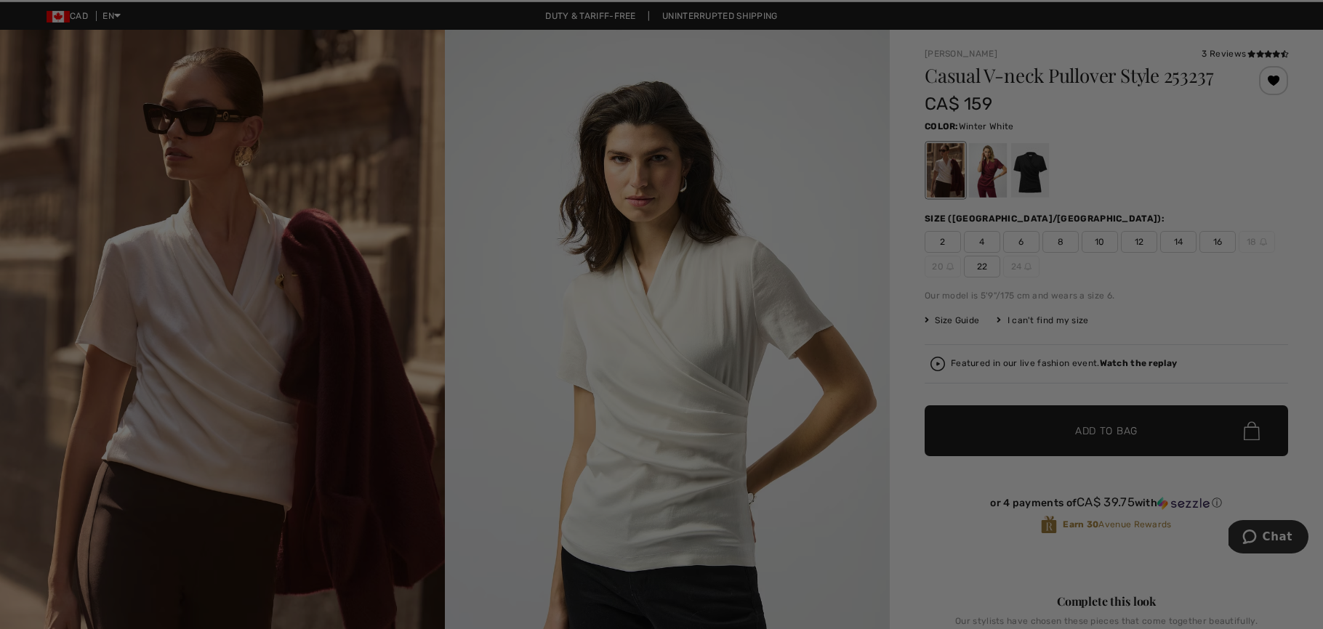
scroll to position [0, 0]
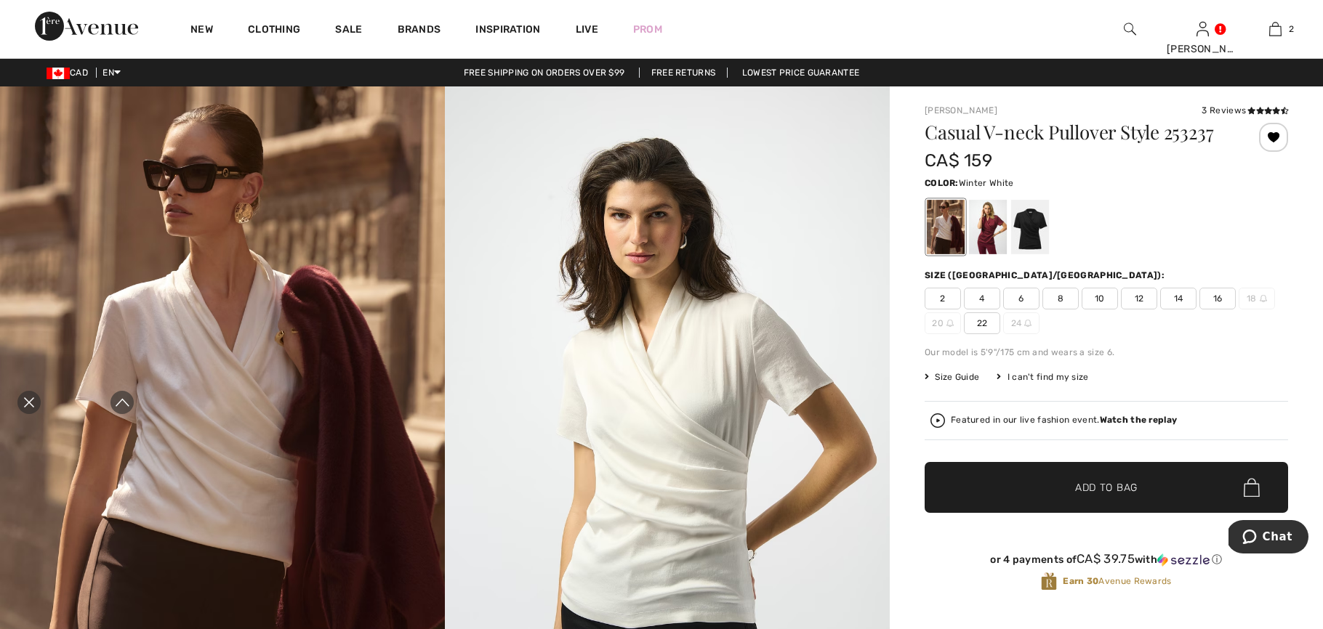
click at [1204, 111] on div "3 Reviews" at bounding box center [1244, 110] width 86 height 13
click at [1214, 104] on div "3 Reviews" at bounding box center [1244, 110] width 86 height 13
click at [1214, 106] on div "3 Reviews" at bounding box center [1244, 110] width 86 height 13
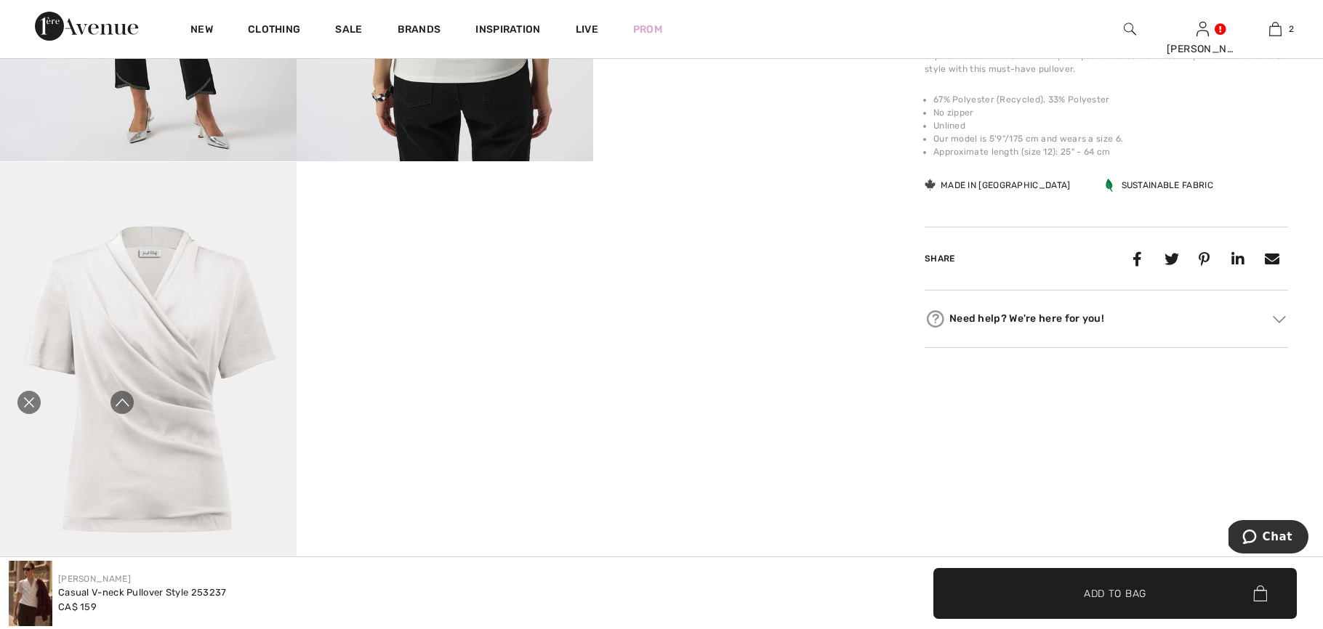
scroll to position [183, 0]
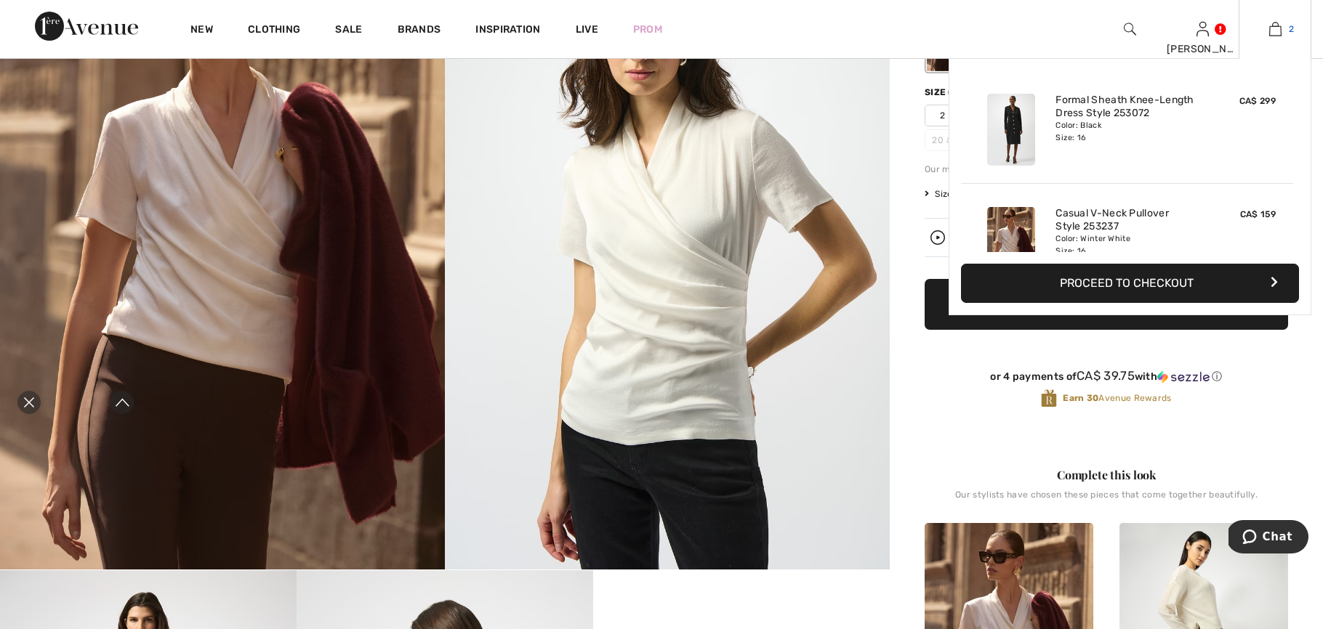
click at [1270, 29] on link "2" at bounding box center [1274, 28] width 71 height 17
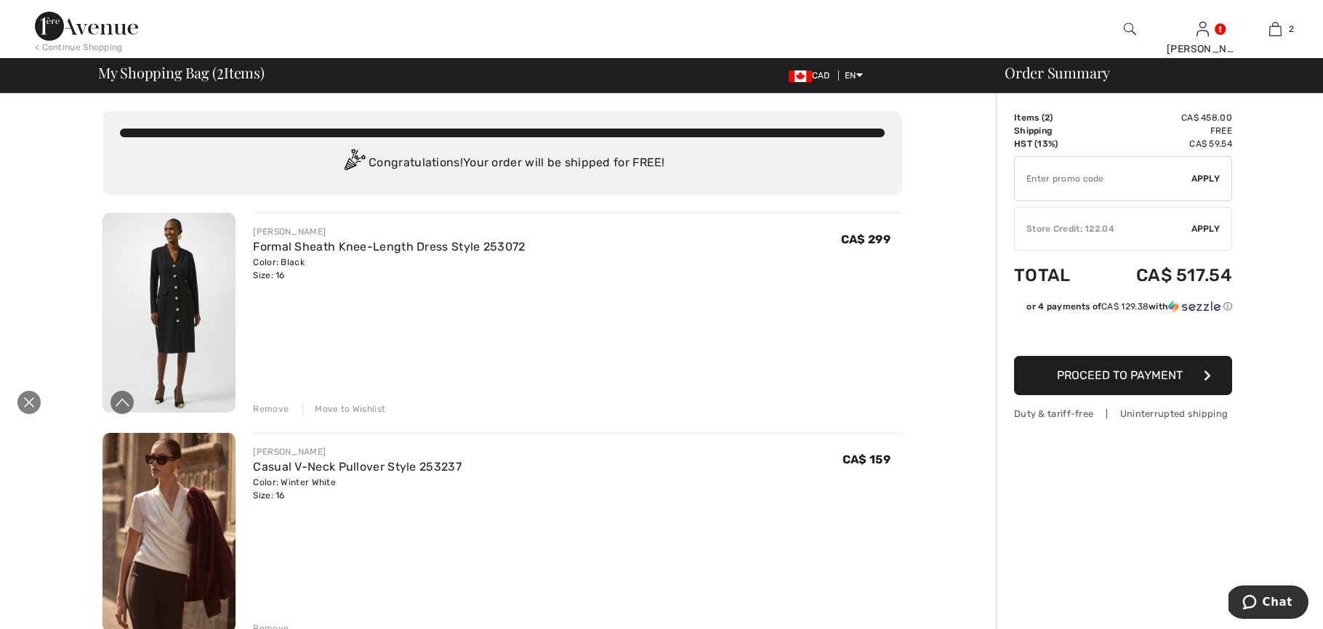
click at [30, 398] on icon "Close live curation" at bounding box center [28, 402] width 17 height 17
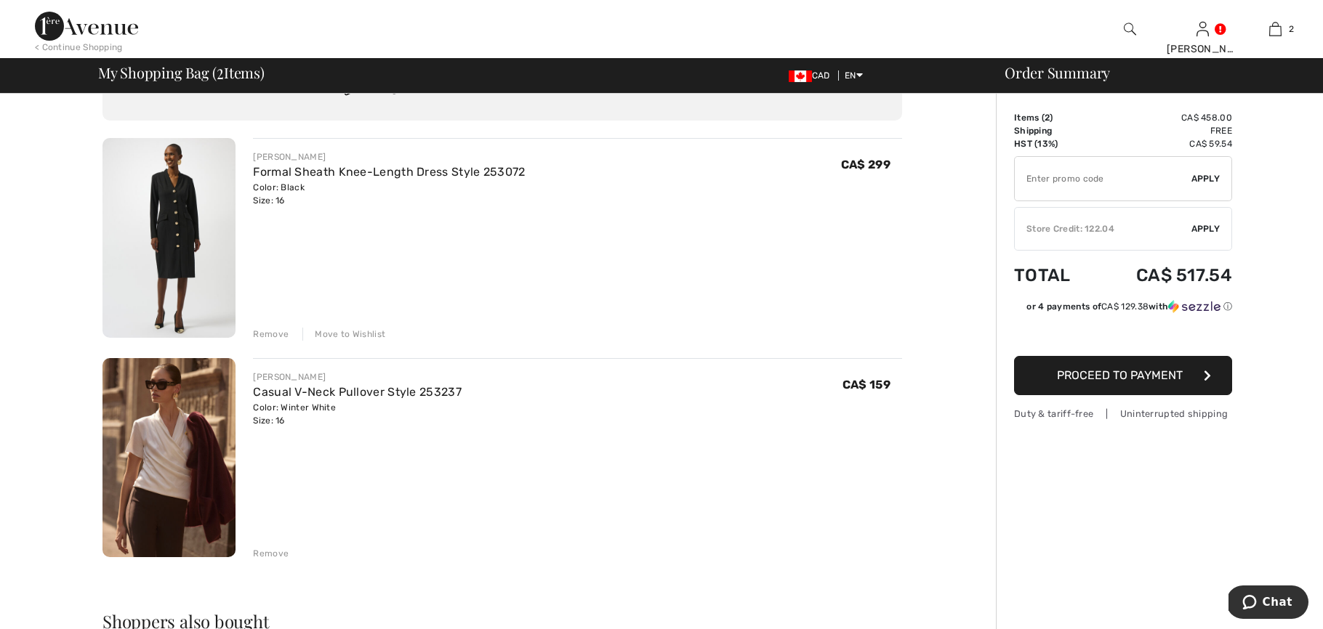
scroll to position [261, 0]
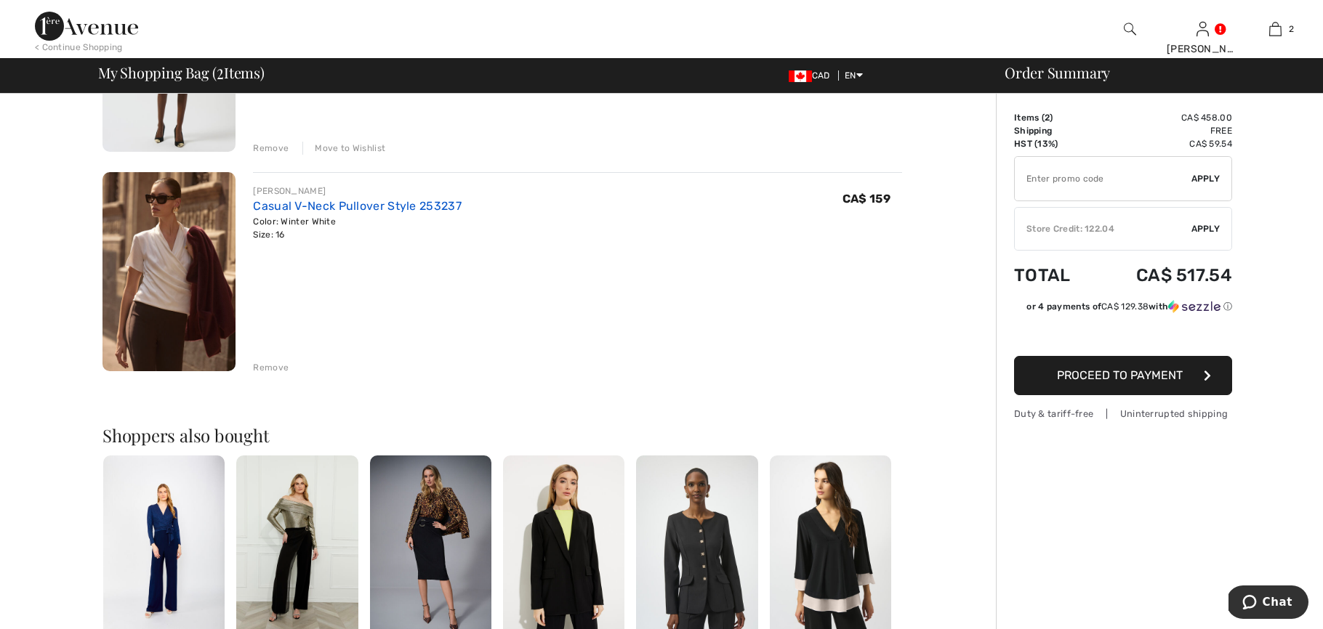
click at [273, 206] on link "Casual V-Neck Pullover Style 253237" at bounding box center [357, 206] width 209 height 14
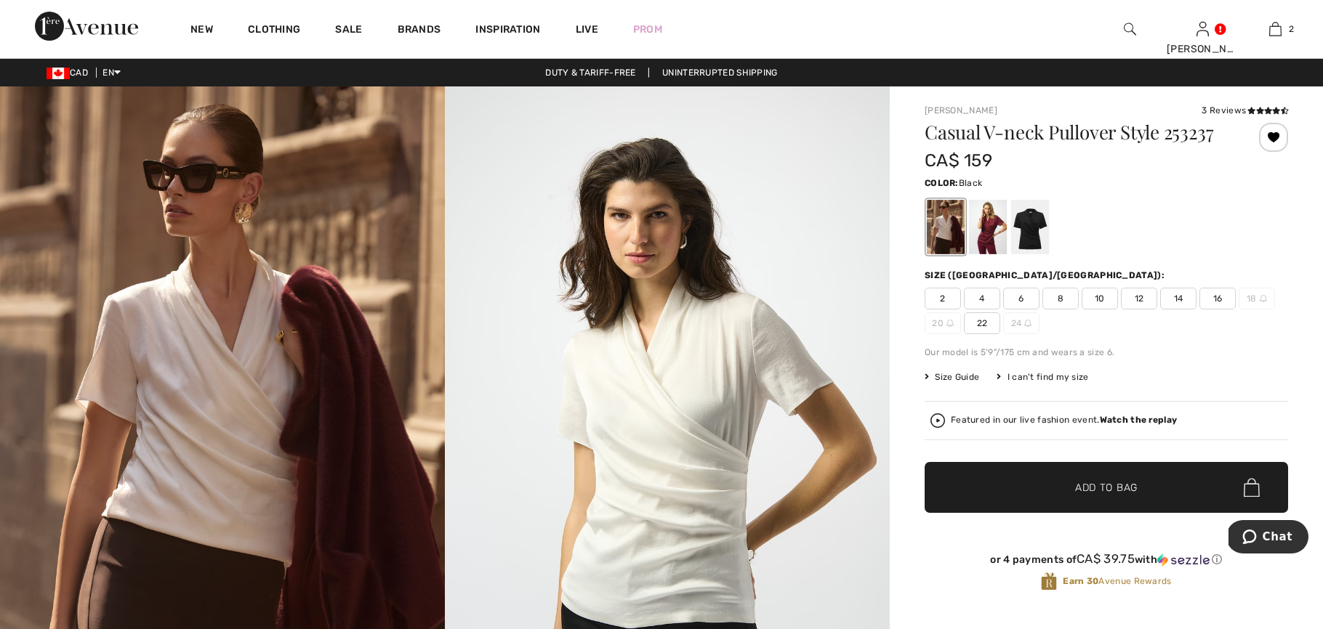
click at [1021, 224] on div at bounding box center [1030, 227] width 38 height 55
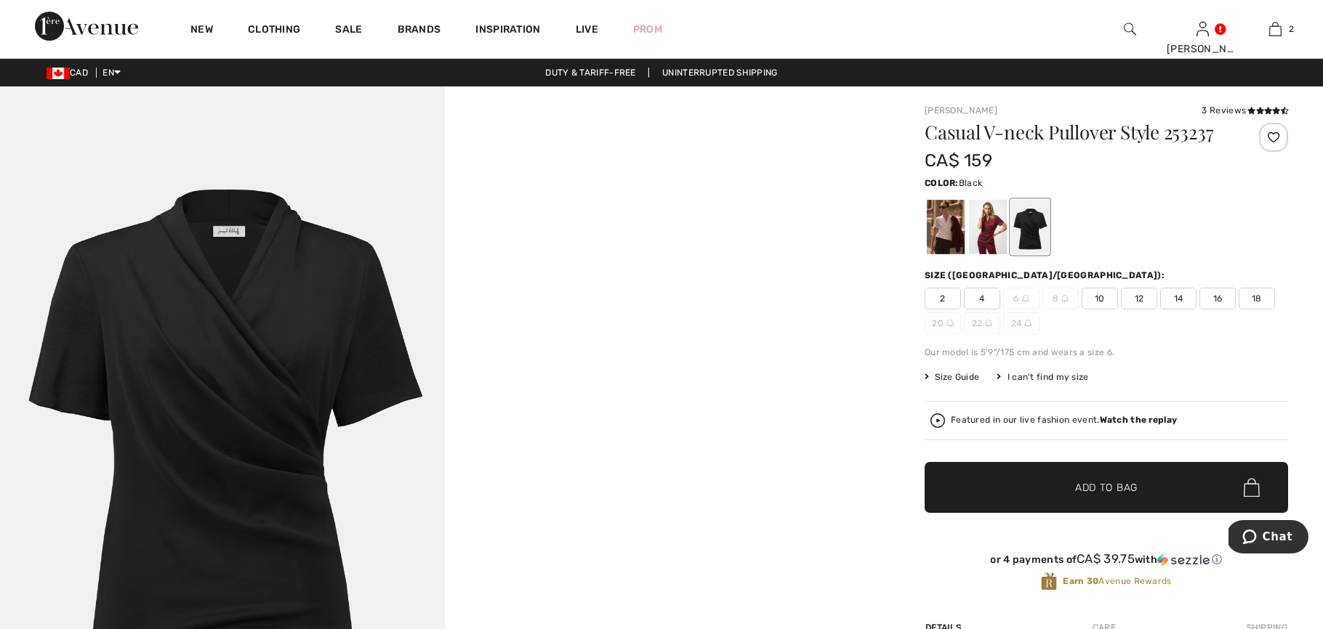
click at [1209, 297] on span "16" at bounding box center [1217, 299] width 36 height 22
click at [1098, 482] on span "Add to Bag" at bounding box center [1106, 487] width 63 height 15
click at [818, 187] on video "Your browser does not support the video tag." at bounding box center [667, 197] width 445 height 222
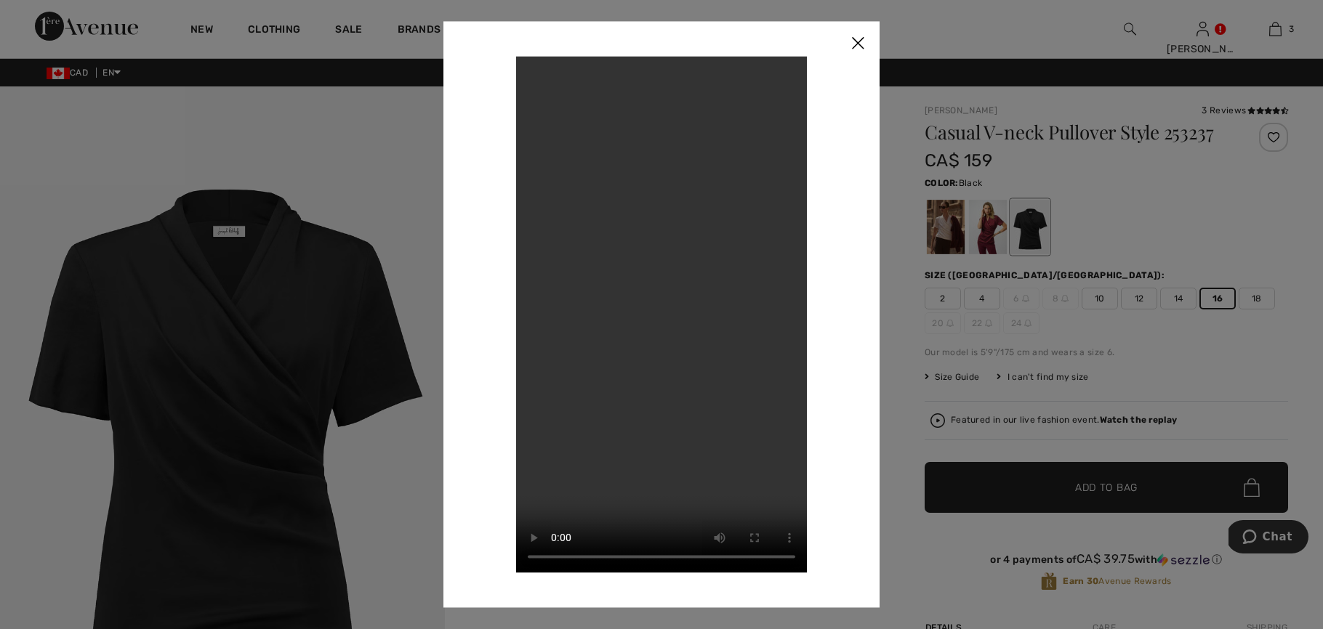
click at [853, 41] on img at bounding box center [858, 43] width 44 height 45
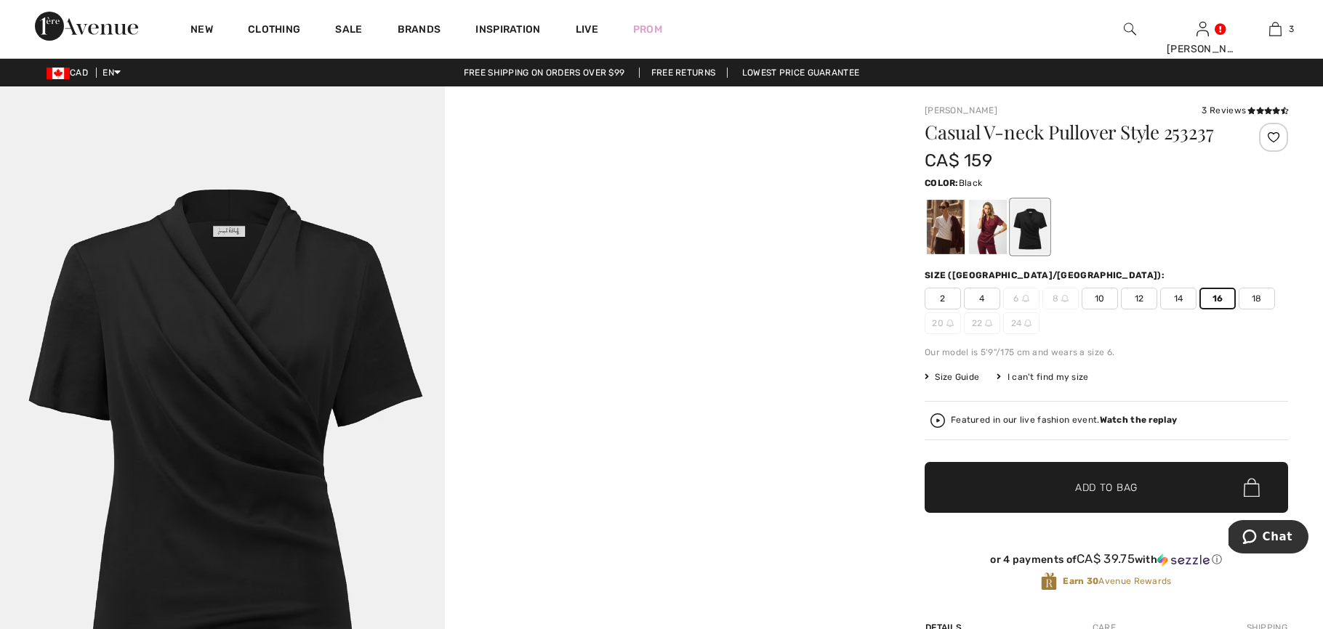
click at [1217, 108] on div "3 Reviews" at bounding box center [1244, 110] width 86 height 13
click at [1201, 107] on div "3 Reviews" at bounding box center [1244, 110] width 86 height 13
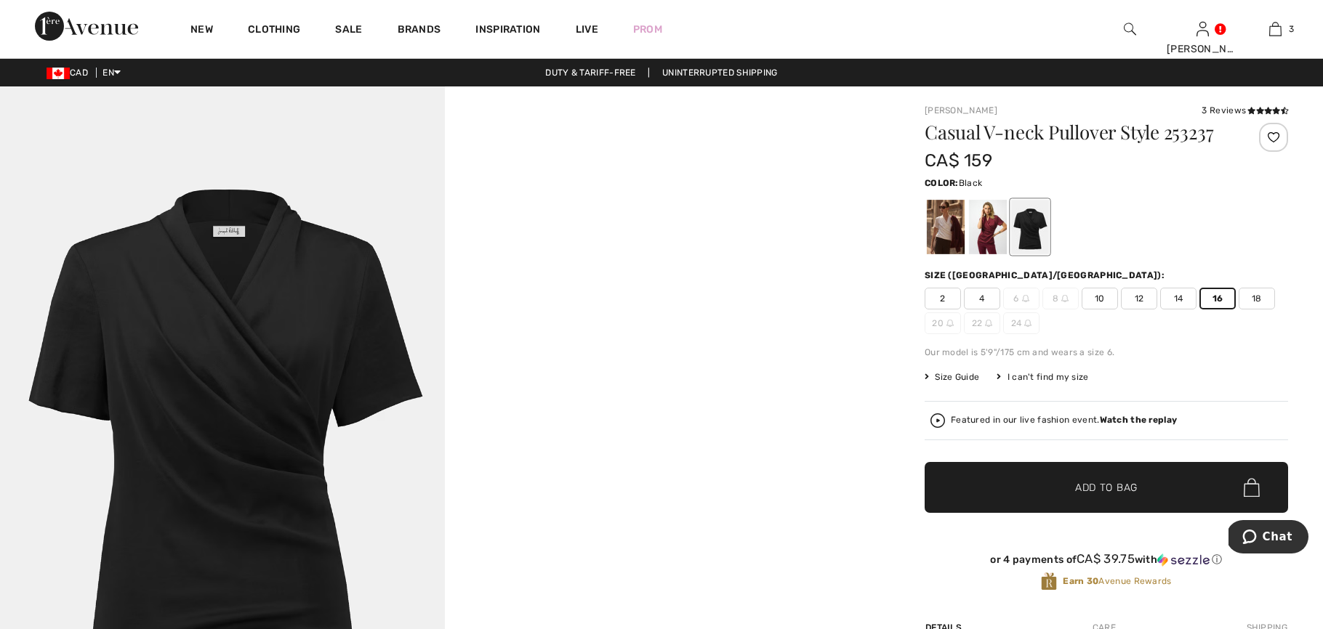
click at [1207, 113] on div "3 Reviews" at bounding box center [1244, 110] width 86 height 13
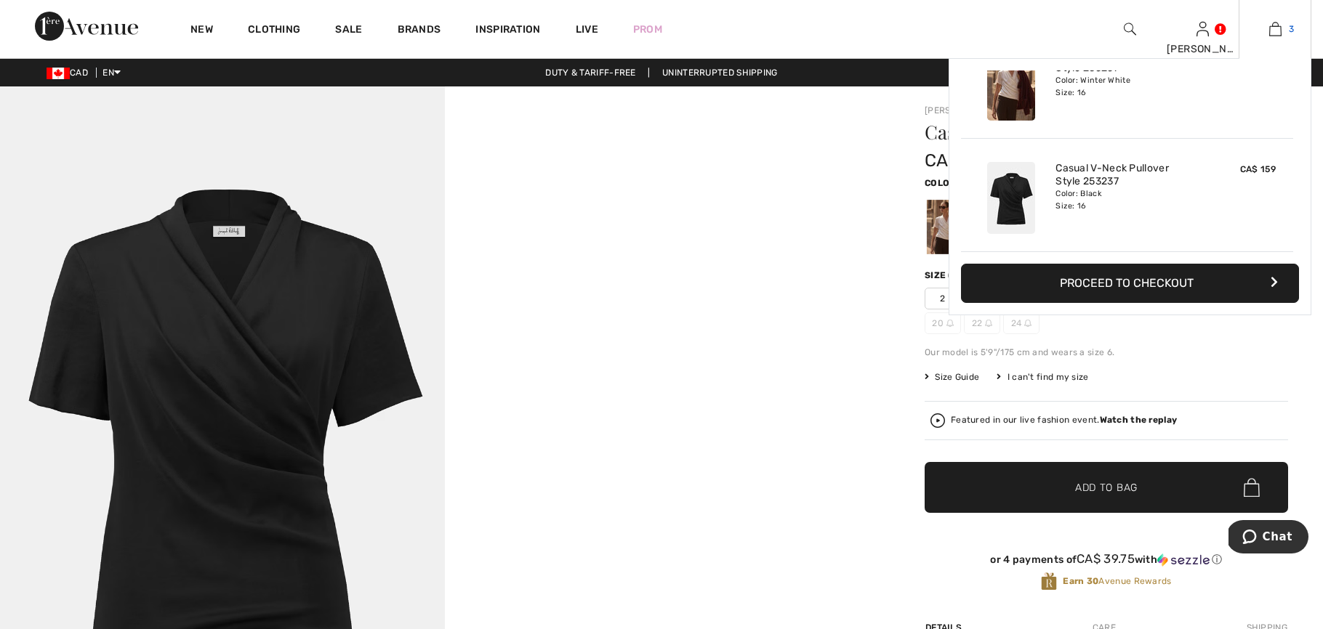
click at [1269, 33] on img at bounding box center [1275, 28] width 12 height 17
